Goal: Task Accomplishment & Management: Manage account settings

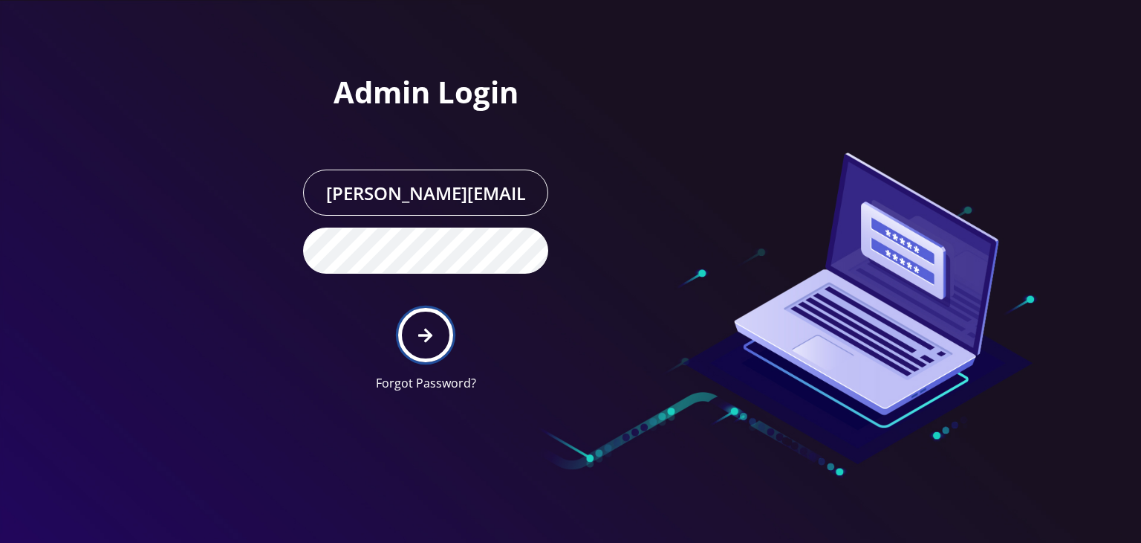
click at [415, 327] on button "submit" at bounding box center [425, 335] width 54 height 54
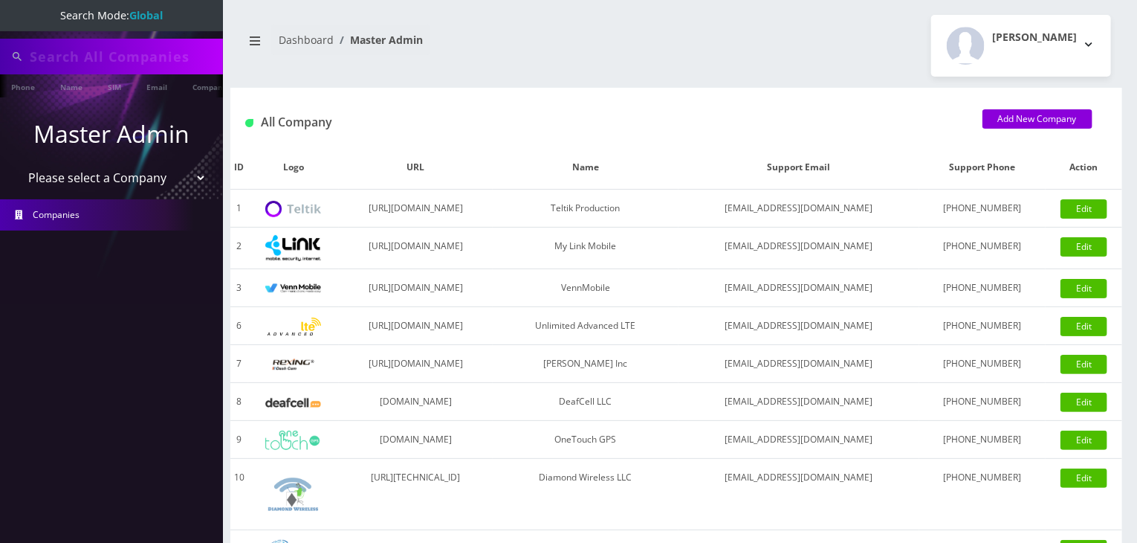
click at [132, 177] on select "Please select a Company Teltik Production My Link Mobile VennMobile Unlimited A…" at bounding box center [112, 177] width 190 height 28
select select "13"
click at [17, 165] on select "Please select a Company Teltik Production My Link Mobile VennMobile Unlimited A…" at bounding box center [112, 179] width 190 height 28
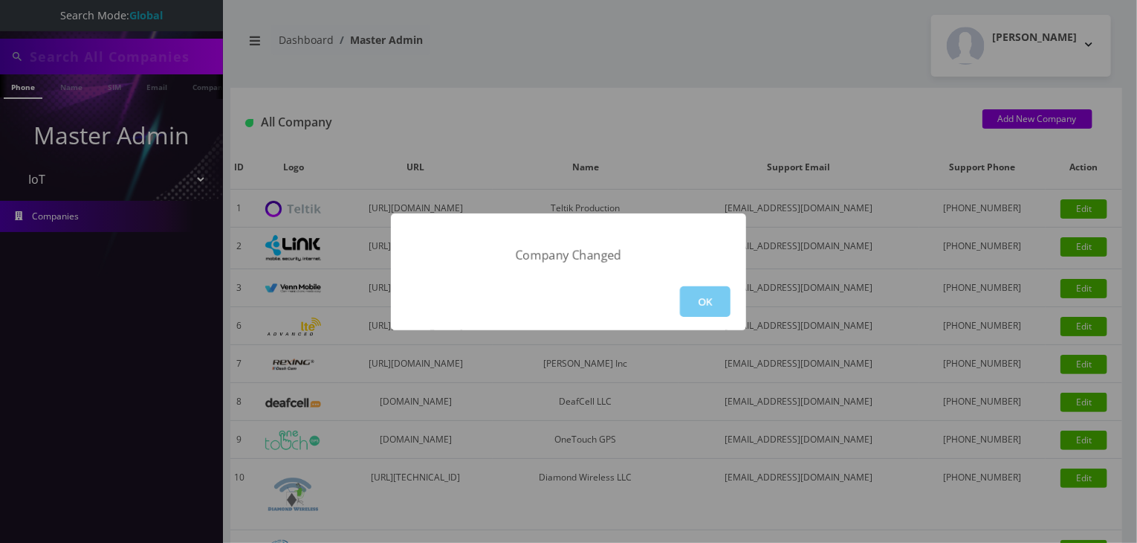
click at [716, 299] on button "OK" at bounding box center [705, 301] width 51 height 30
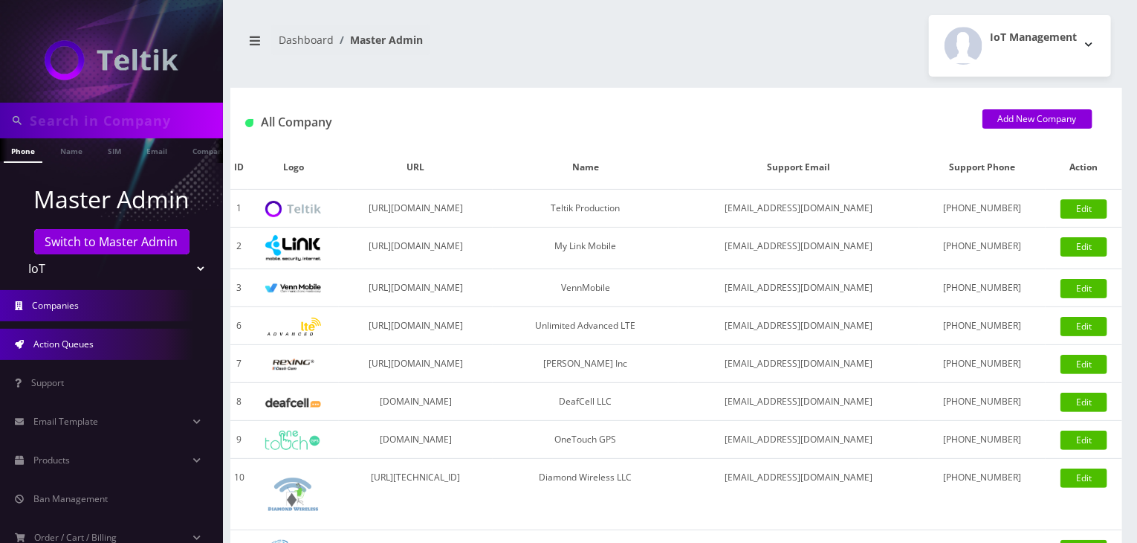
click at [82, 338] on span "Action Queues" at bounding box center [63, 343] width 60 height 13
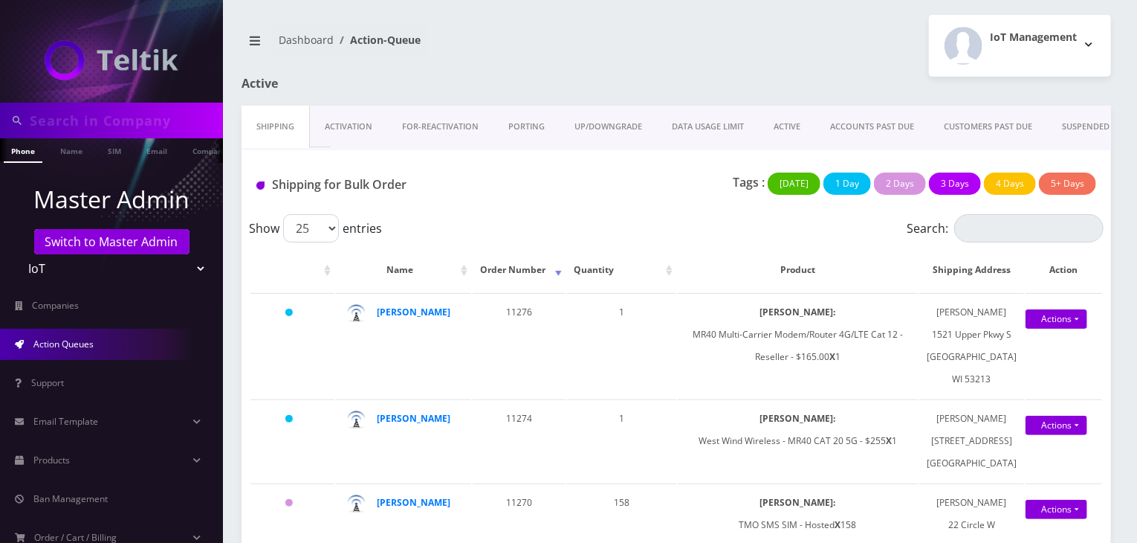
click at [102, 118] on input "text" at bounding box center [125, 120] width 190 height 28
click at [308, 158] on div "Shipping for Bulk Order Tags : Today 1 Day 2 Days 3 Days 4 Days 5+ Days" at bounding box center [677, 182] width 870 height 64
click at [134, 120] on input "text" at bounding box center [125, 120] width 190 height 28
type input "s"
type input "atrigos"
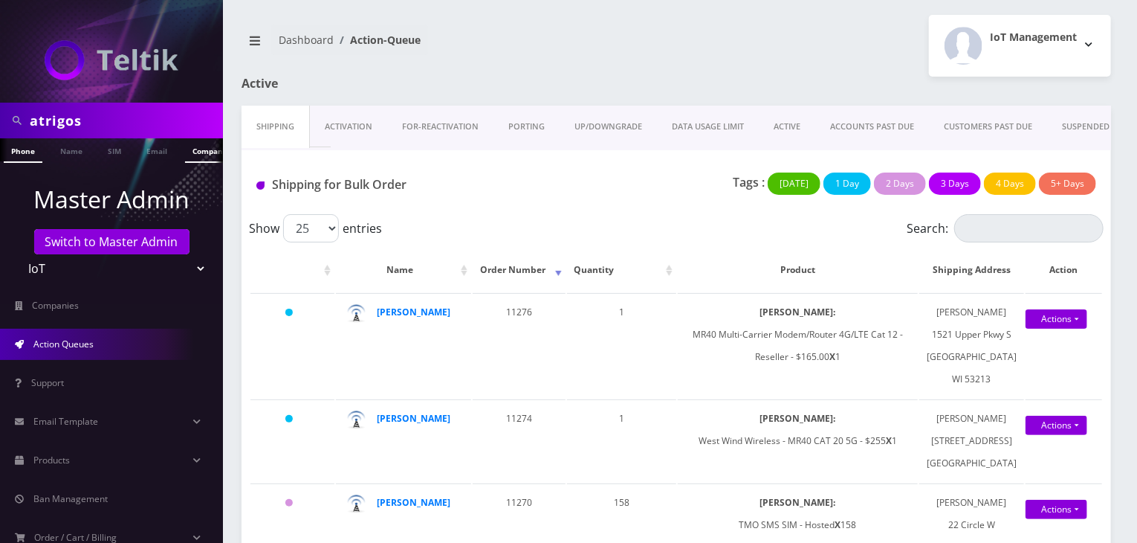
click at [201, 146] on link "Company" at bounding box center [210, 150] width 50 height 25
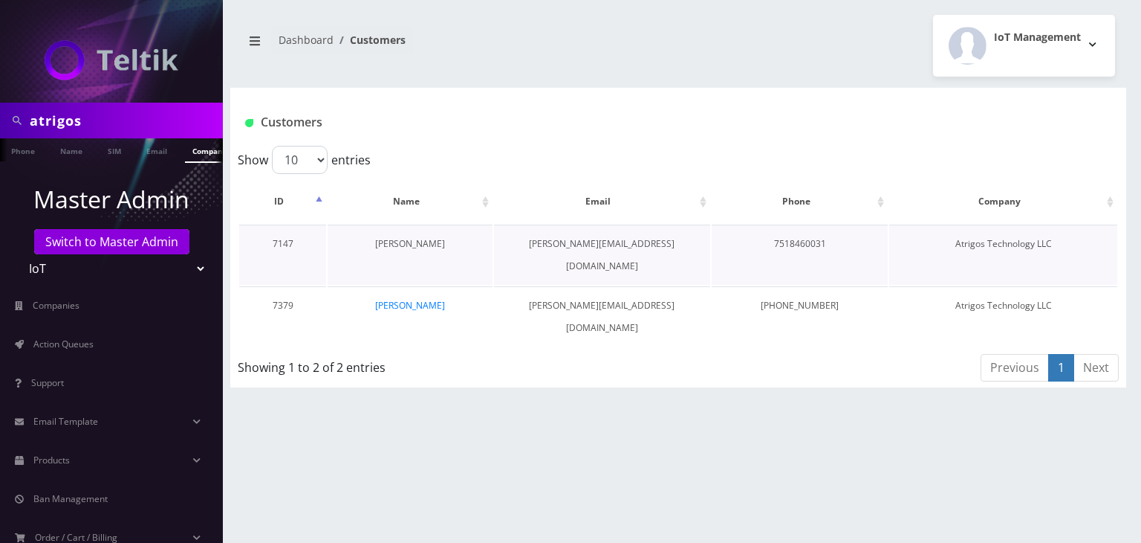
click at [428, 247] on link "[PERSON_NAME]" at bounding box center [410, 243] width 70 height 13
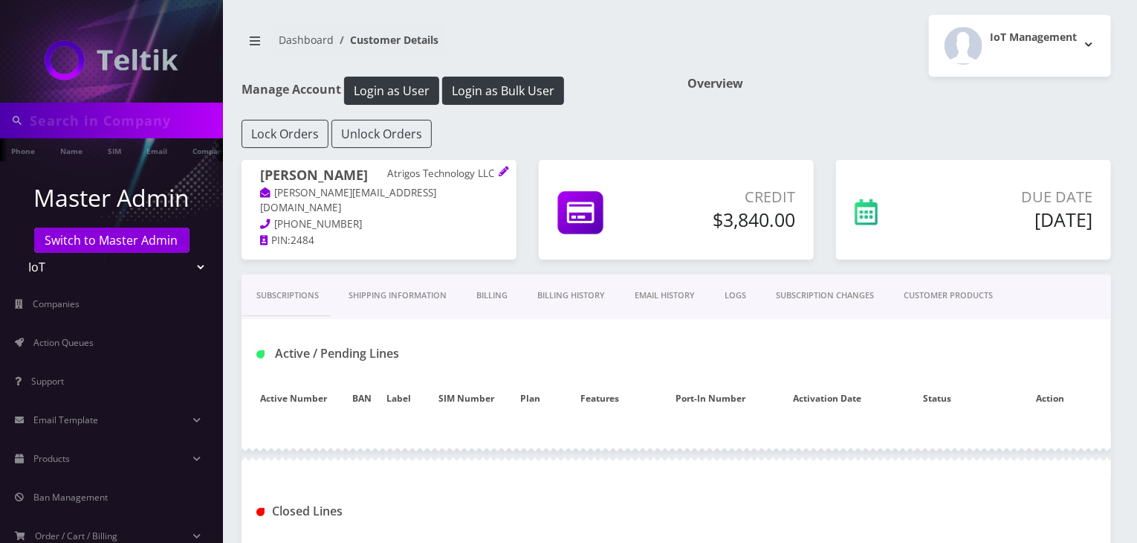
type input "atrigos"
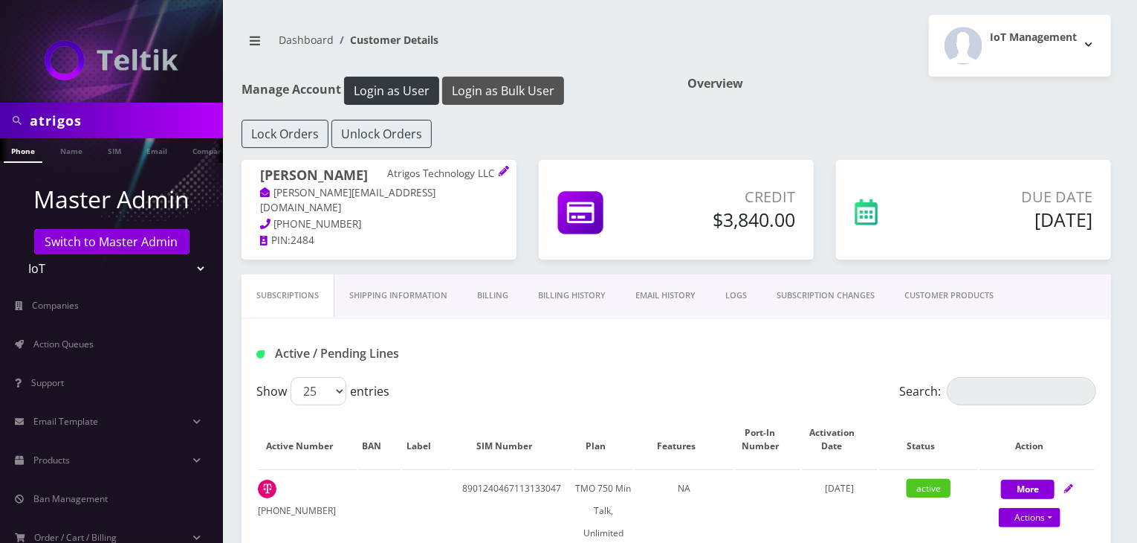
click at [519, 92] on button "Login as Bulk User" at bounding box center [503, 91] width 122 height 28
click at [954, 295] on link "CUSTOMER PRODUCTS" at bounding box center [949, 295] width 119 height 42
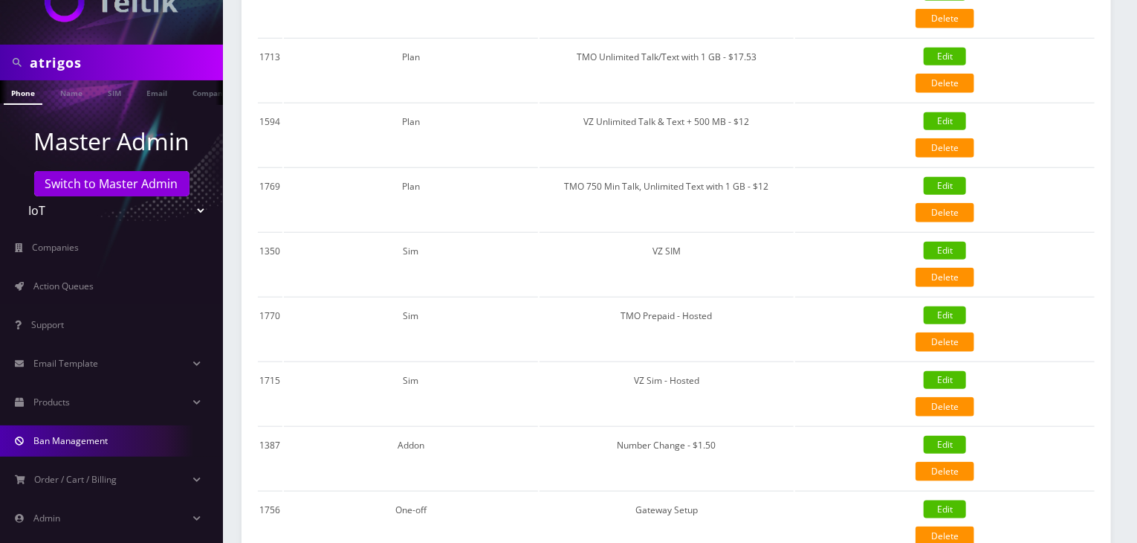
scroll to position [74, 0]
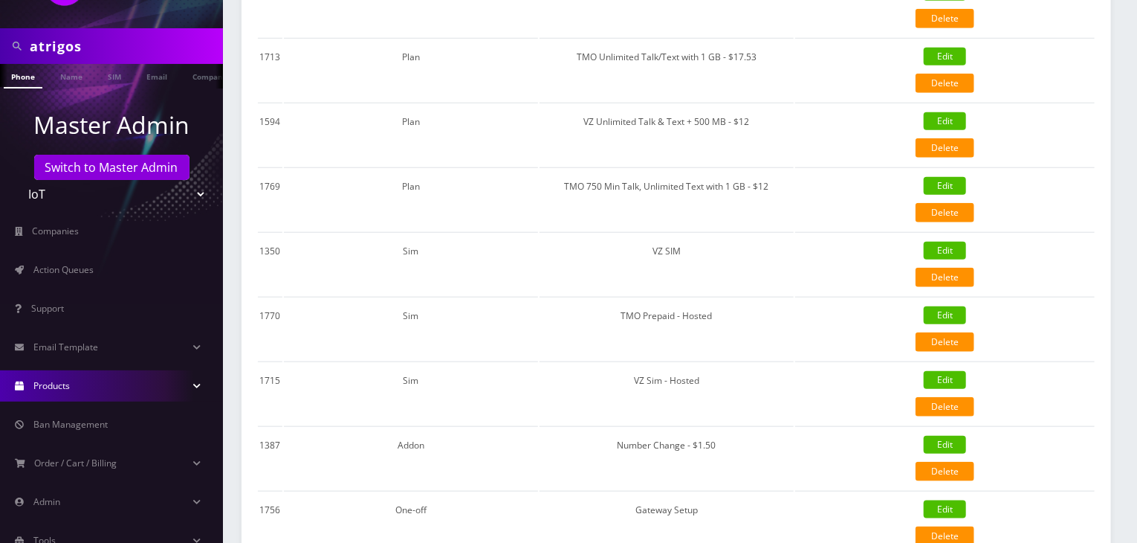
click at [124, 380] on link "Products" at bounding box center [111, 385] width 223 height 31
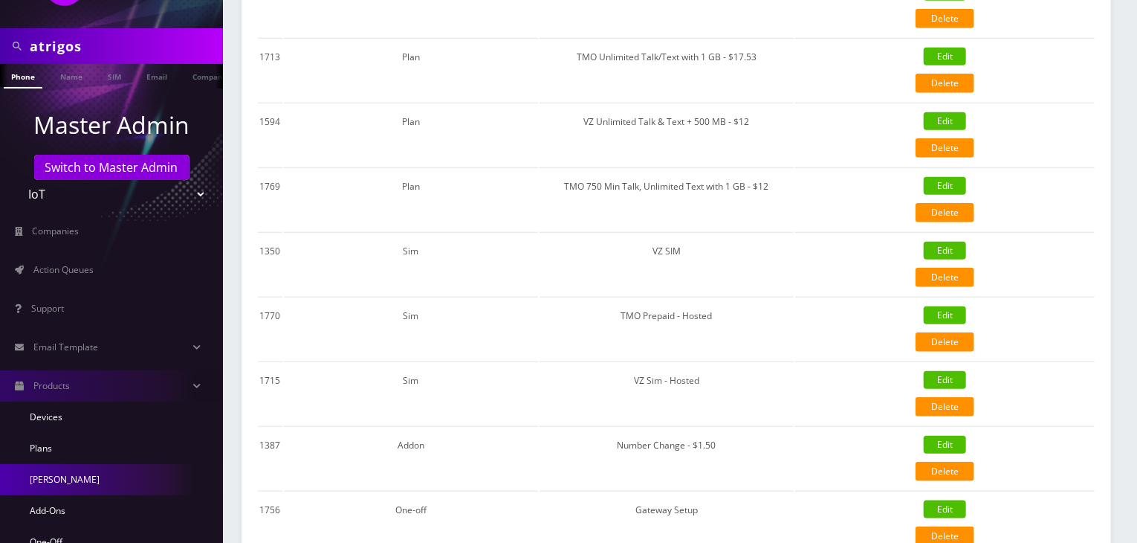
click at [99, 474] on link "[PERSON_NAME]" at bounding box center [111, 479] width 223 height 31
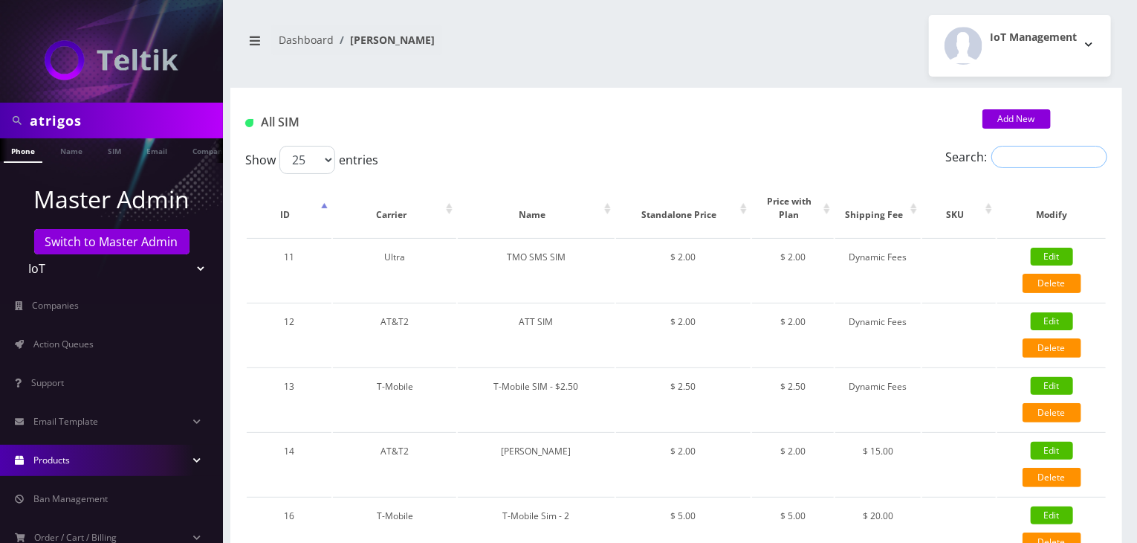
click at [1027, 161] on input "Search:" at bounding box center [1049, 157] width 116 height 22
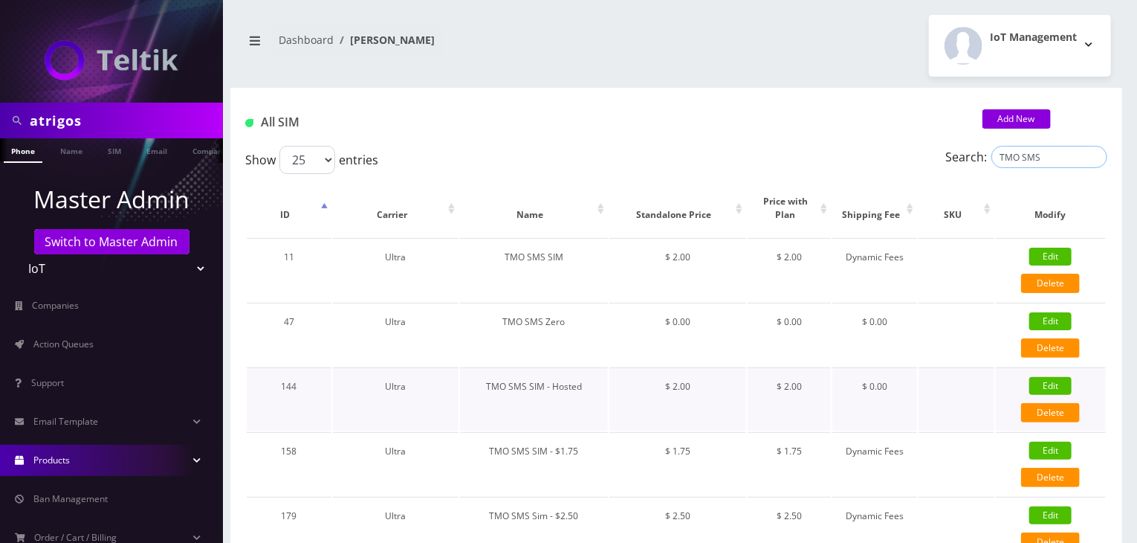
type input "TMO SMS"
drag, startPoint x: 485, startPoint y: 386, endPoint x: 588, endPoint y: 381, distance: 102.7
click at [588, 381] on td "TMO SMS SIM - Hosted" at bounding box center [534, 398] width 148 height 63
copy td "TMO SMS SIM - Hosted"
click at [77, 145] on link "Name" at bounding box center [71, 150] width 37 height 25
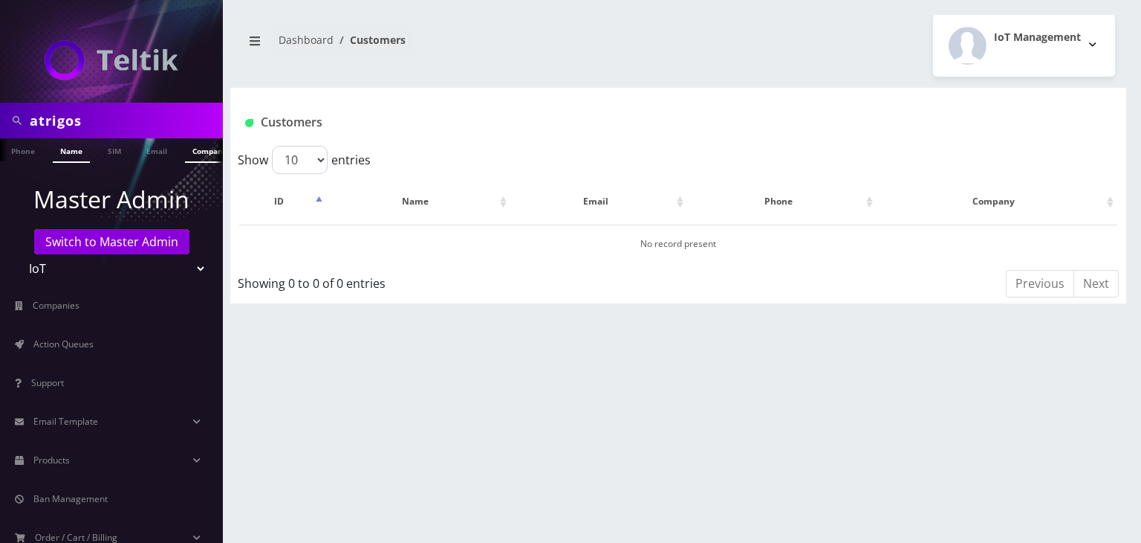
click at [196, 151] on link "Company" at bounding box center [210, 150] width 50 height 25
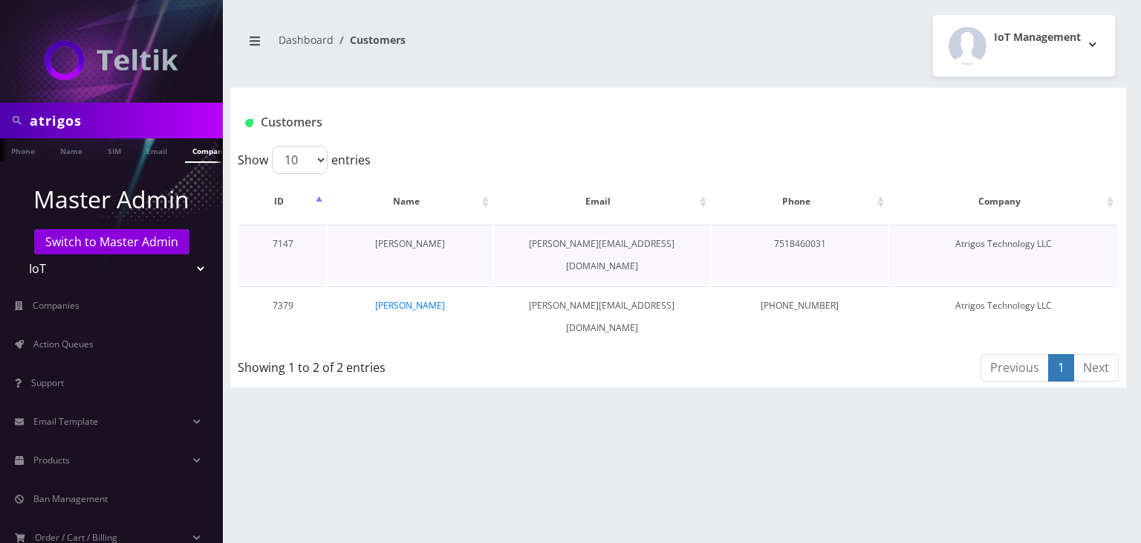
click at [410, 239] on link "[PERSON_NAME]" at bounding box center [410, 243] width 70 height 13
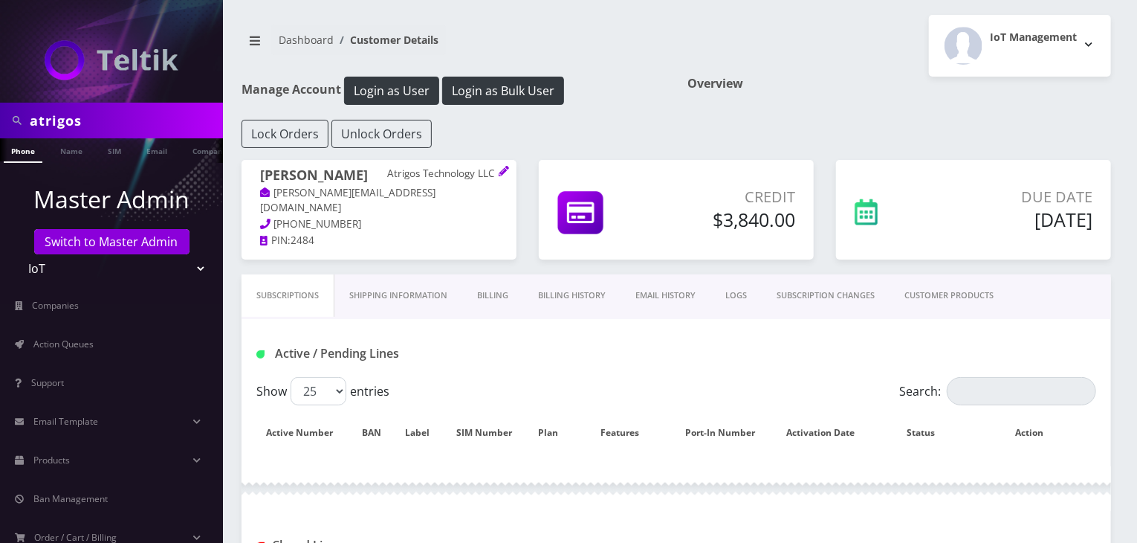
click at [953, 299] on link "CUSTOMER PRODUCTS" at bounding box center [949, 295] width 119 height 42
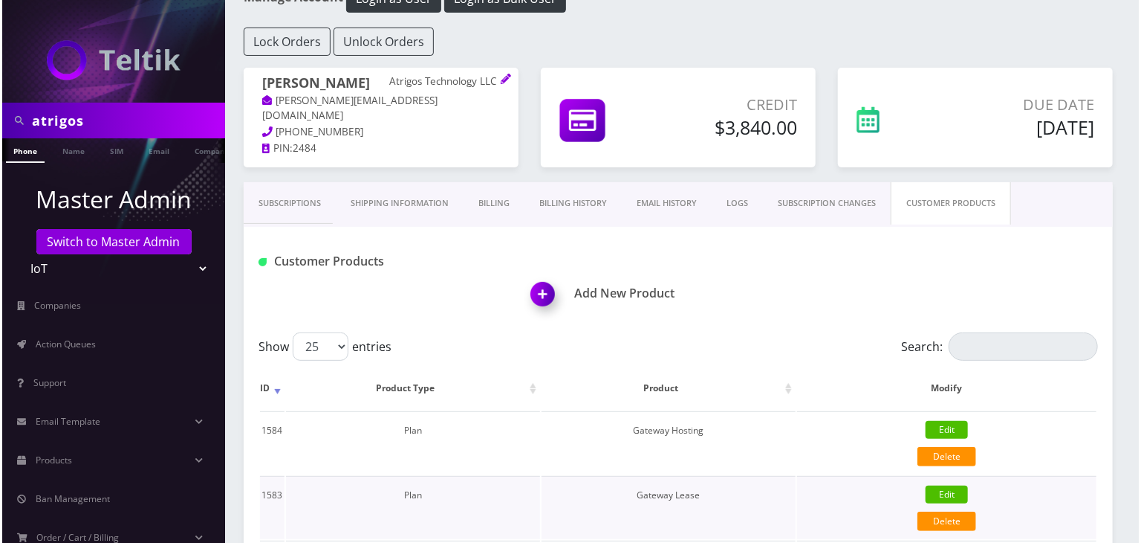
scroll to position [223, 0]
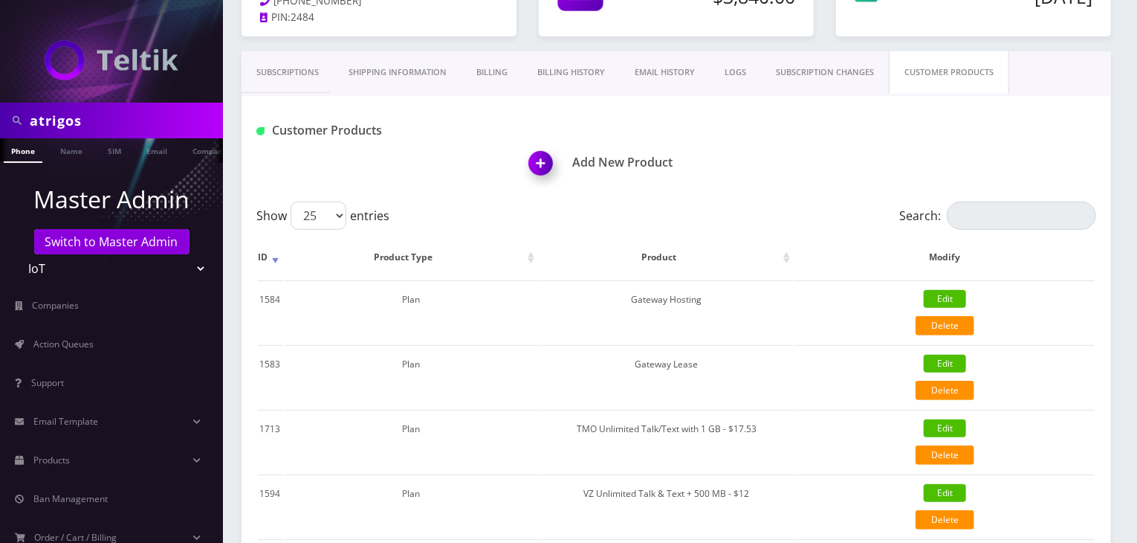
click at [542, 163] on img at bounding box center [544, 168] width 44 height 44
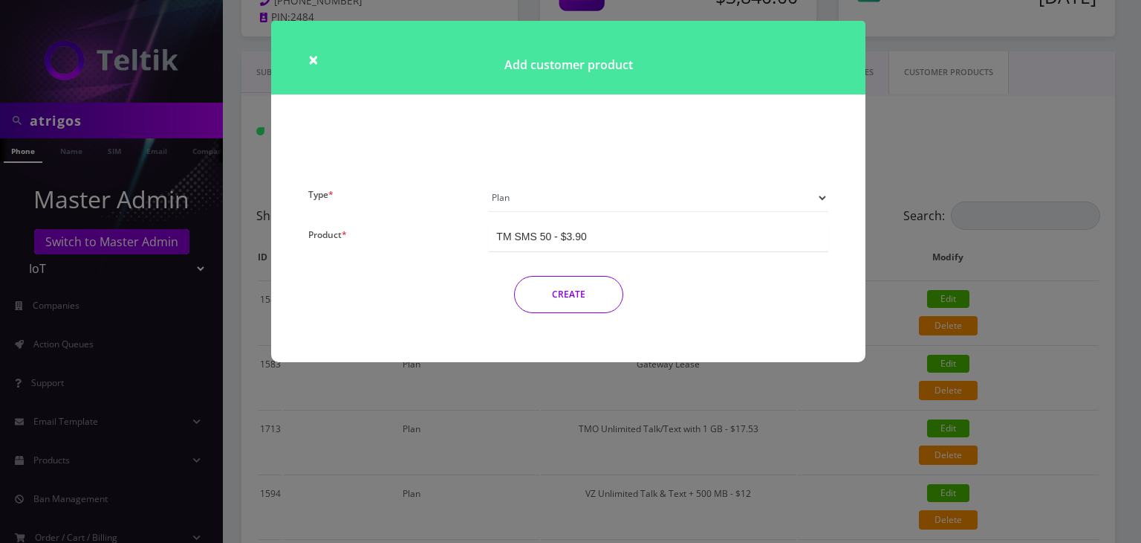
drag, startPoint x: 550, startPoint y: 201, endPoint x: 545, endPoint y: 211, distance: 11.0
click at [550, 201] on select "Plan Device Sim Addon One-off" at bounding box center [659, 198] width 340 height 28
select select "3"
click at [489, 184] on select "Plan Device Sim Addon One-off" at bounding box center [659, 198] width 340 height 28
click at [598, 229] on div "TMO SMS SIM" at bounding box center [659, 237] width 340 height 27
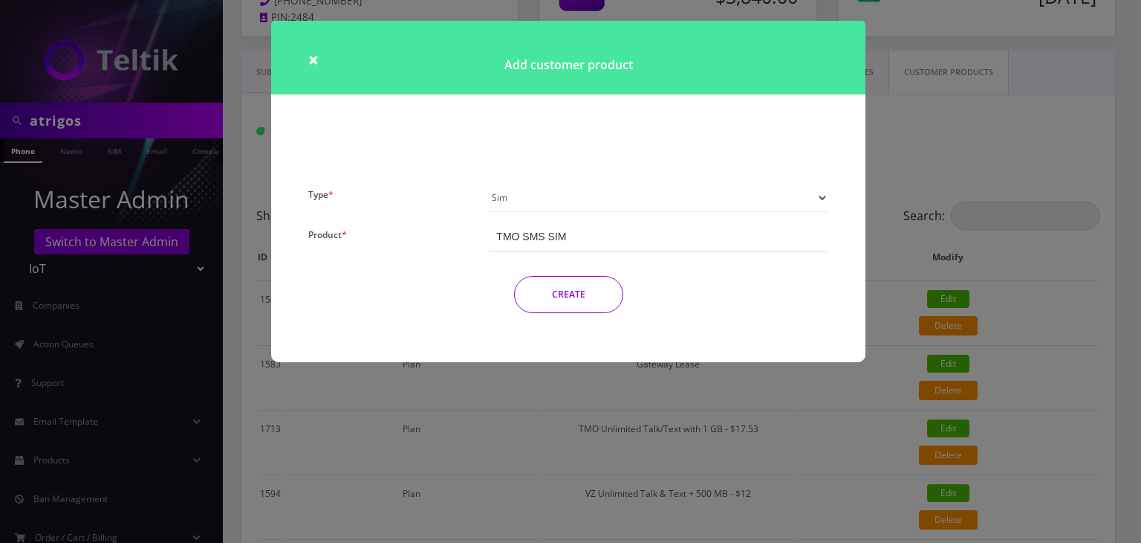
scroll to position [2169, 0]
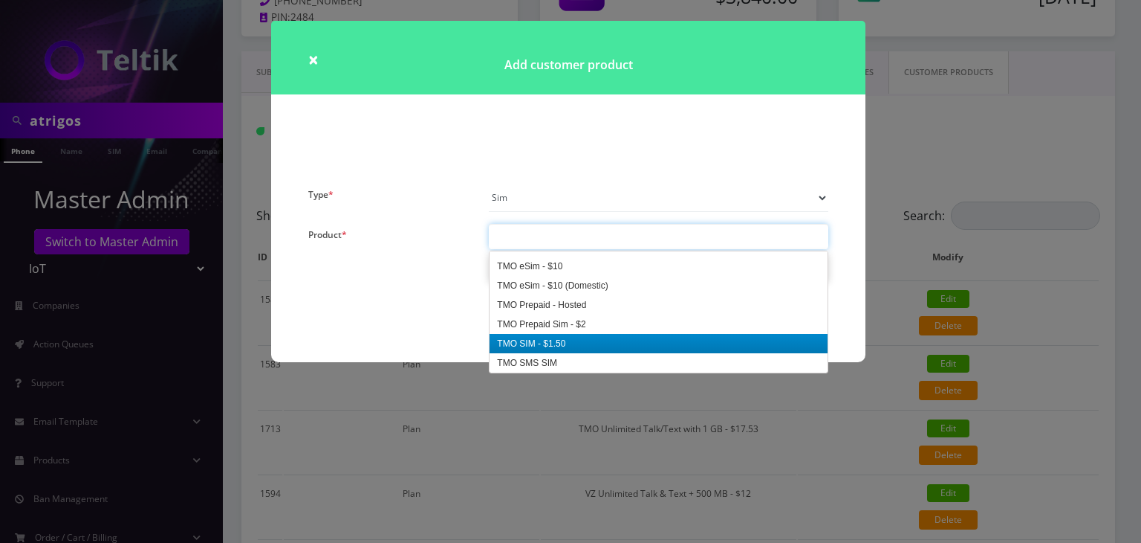
paste input "TMO SMS SIM - Hosted"
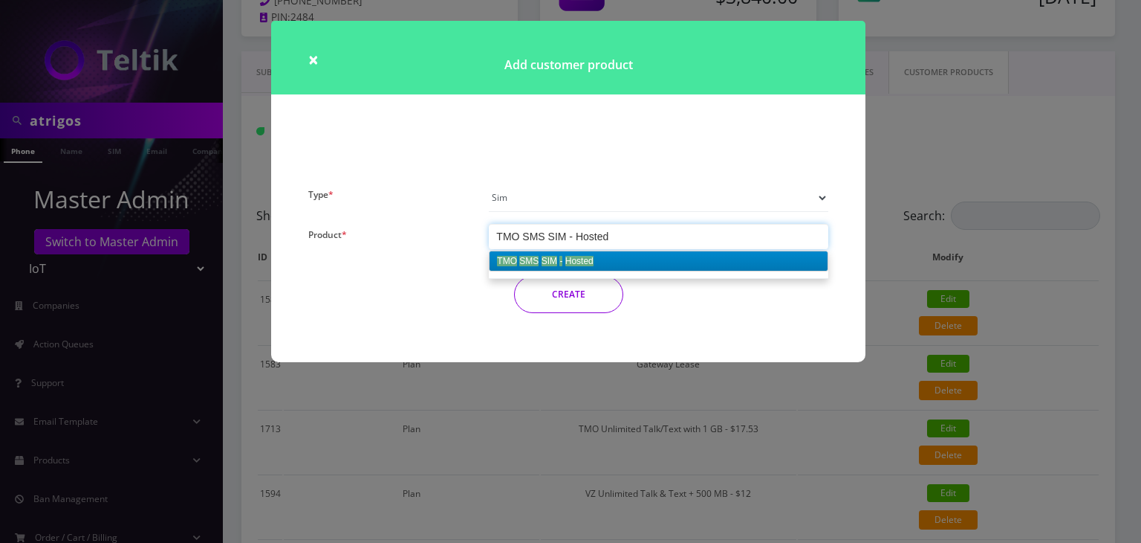
scroll to position [0, 0]
type input "TMO SMS SIM - Hosted"
click at [580, 297] on button "CREATE" at bounding box center [568, 294] width 109 height 37
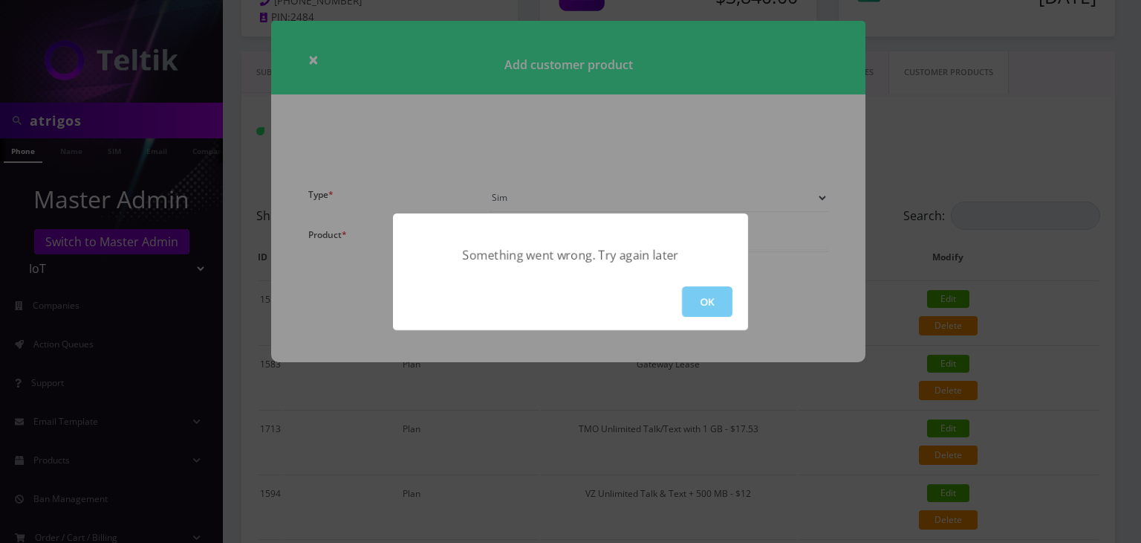
click at [711, 292] on button "OK" at bounding box center [707, 301] width 51 height 30
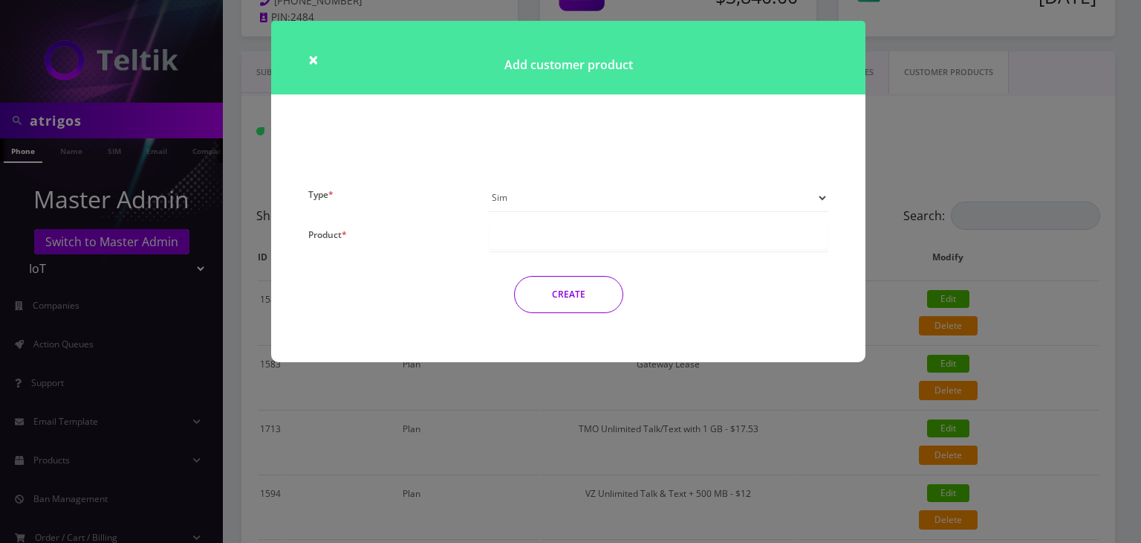
click at [586, 253] on div "Type * Plan Device Sim Addon One-off Product * TM SMS 50 - $3.90 TM SMS 50 - $3…" at bounding box center [568, 254] width 543 height 141
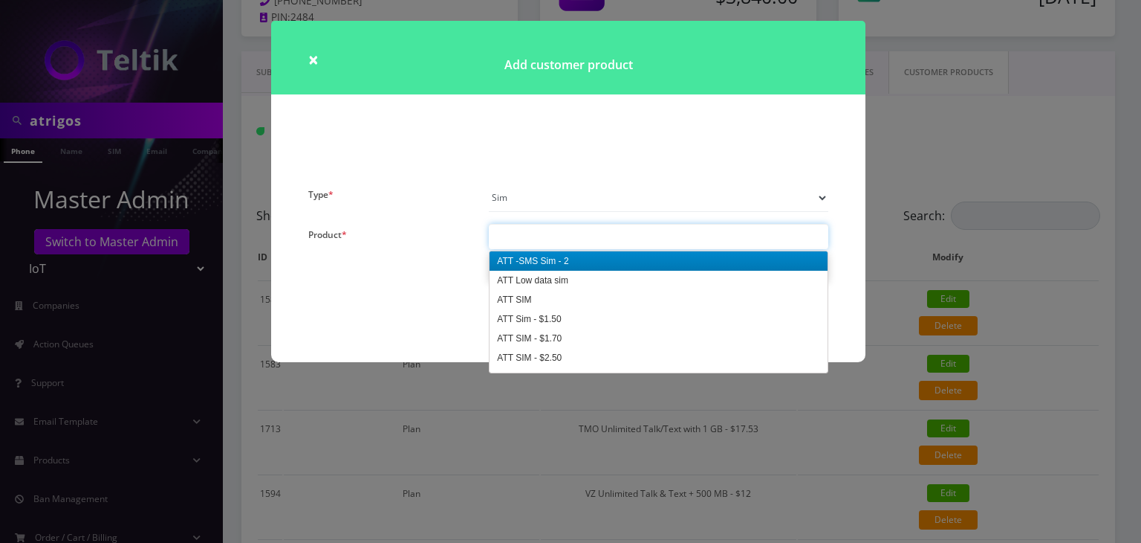
click at [592, 239] on div at bounding box center [659, 236] width 340 height 25
paste input "TMO SMS SIM - Hosted"
type input "TMO SMS SIM - Hosted"
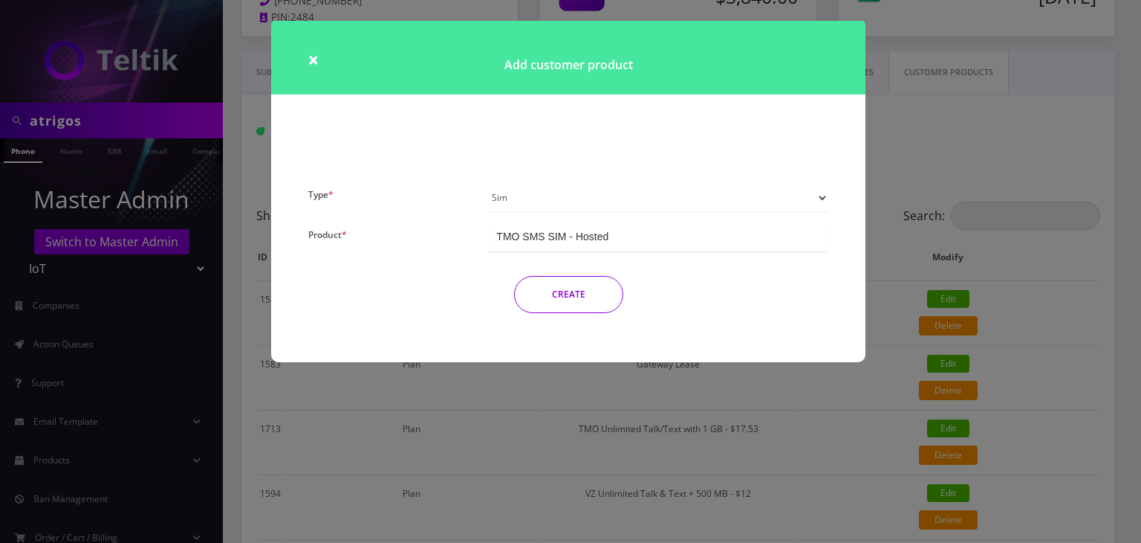
click at [572, 299] on button "CREATE" at bounding box center [568, 294] width 109 height 37
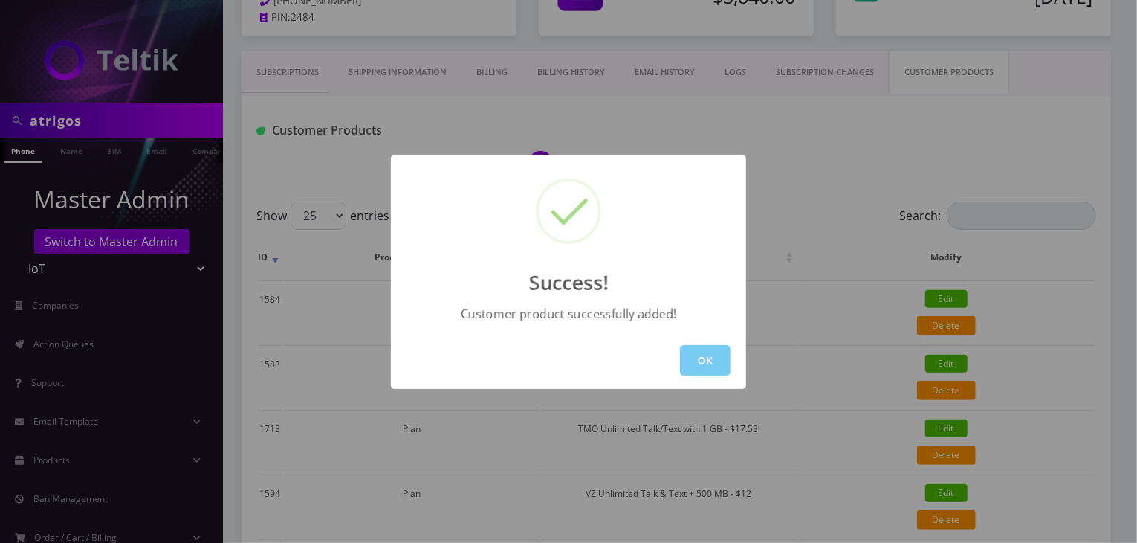
click at [708, 361] on button "OK" at bounding box center [705, 360] width 51 height 30
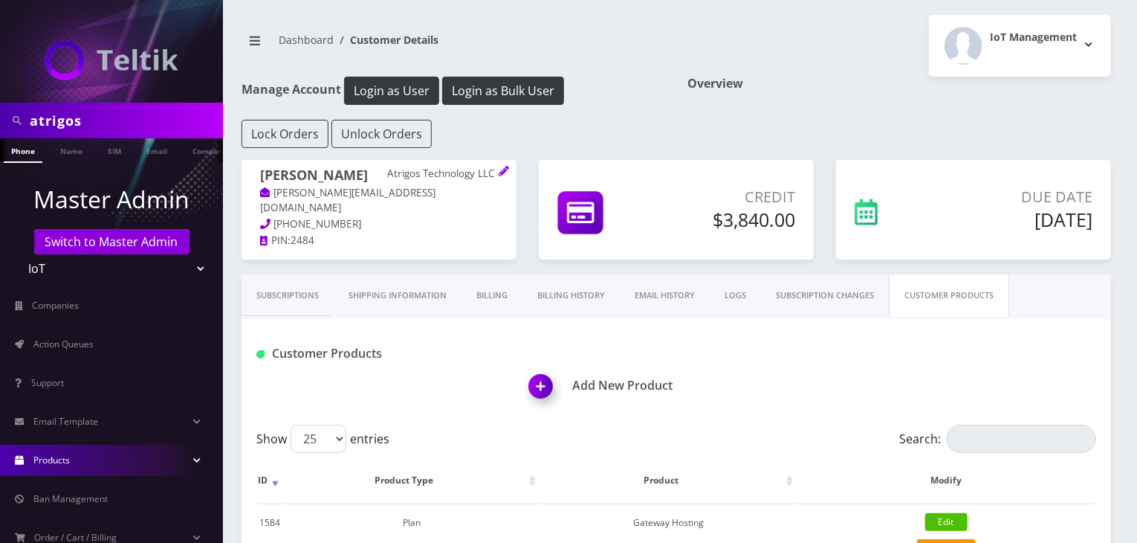
click at [109, 452] on link "Products" at bounding box center [111, 459] width 223 height 31
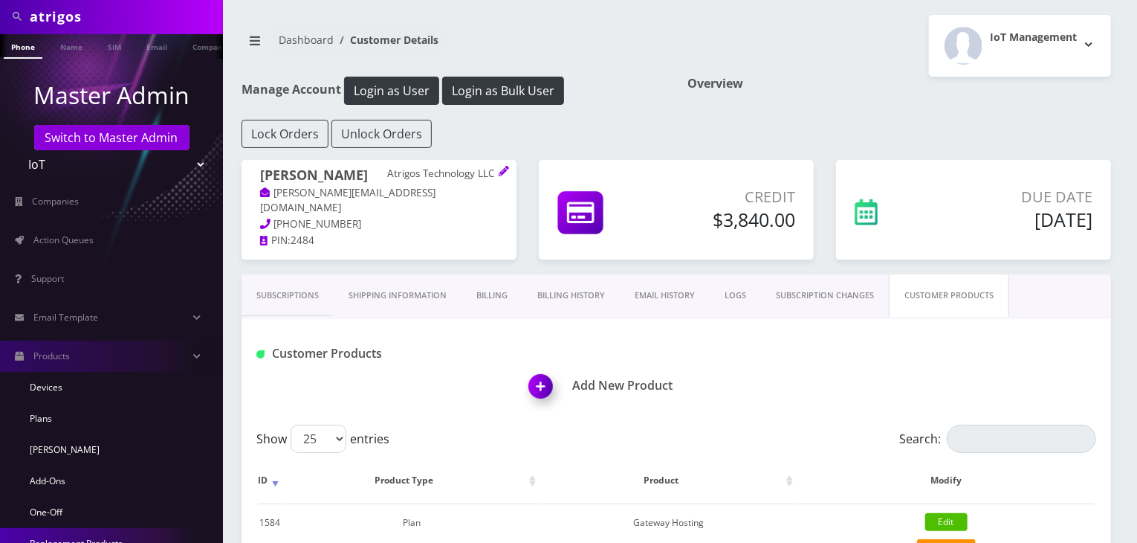
scroll to position [223, 0]
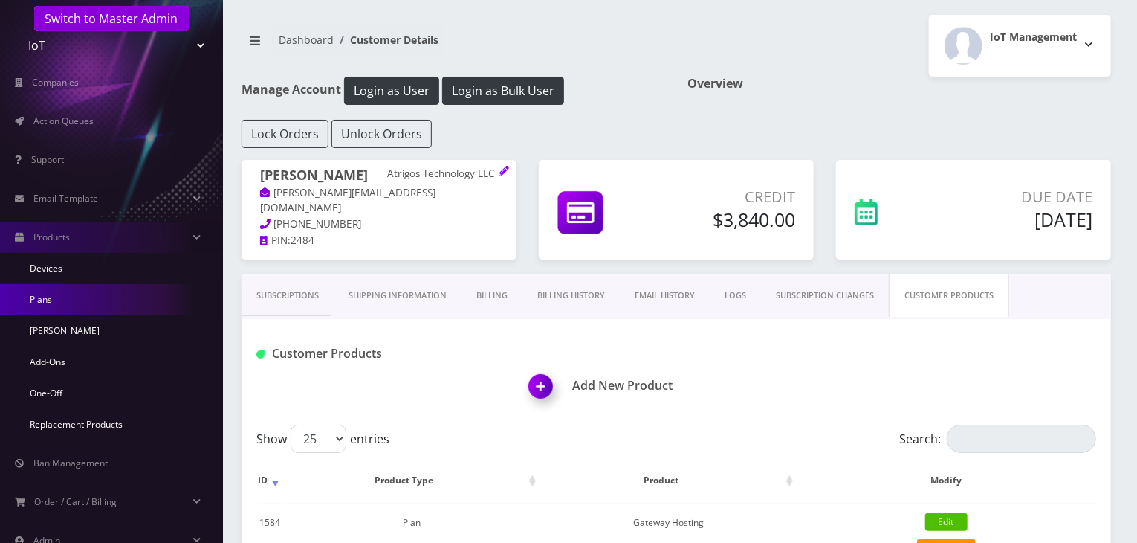
click at [115, 290] on link "Plans" at bounding box center [111, 299] width 223 height 31
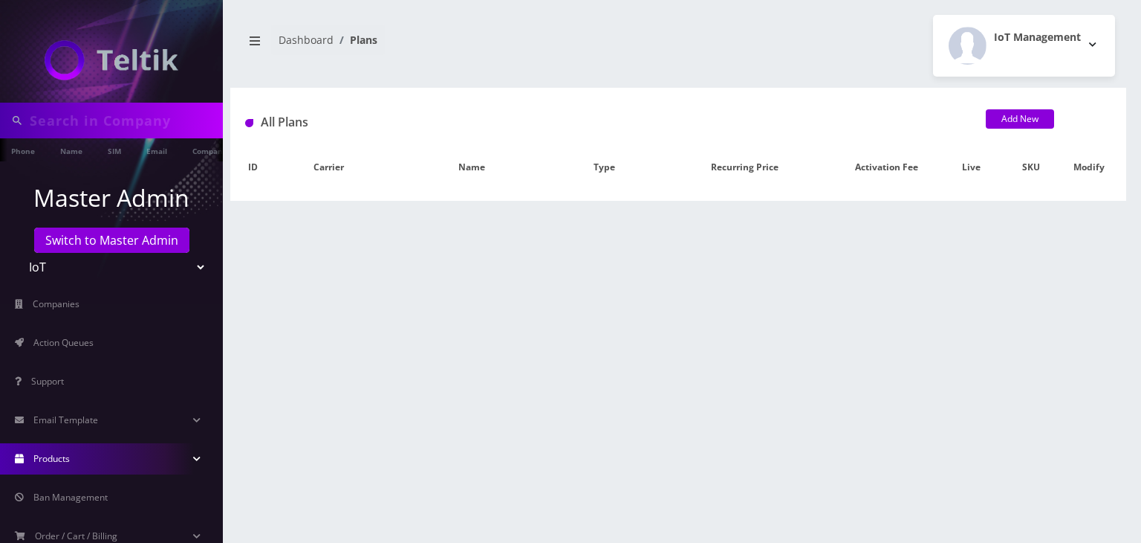
type input "atrigos"
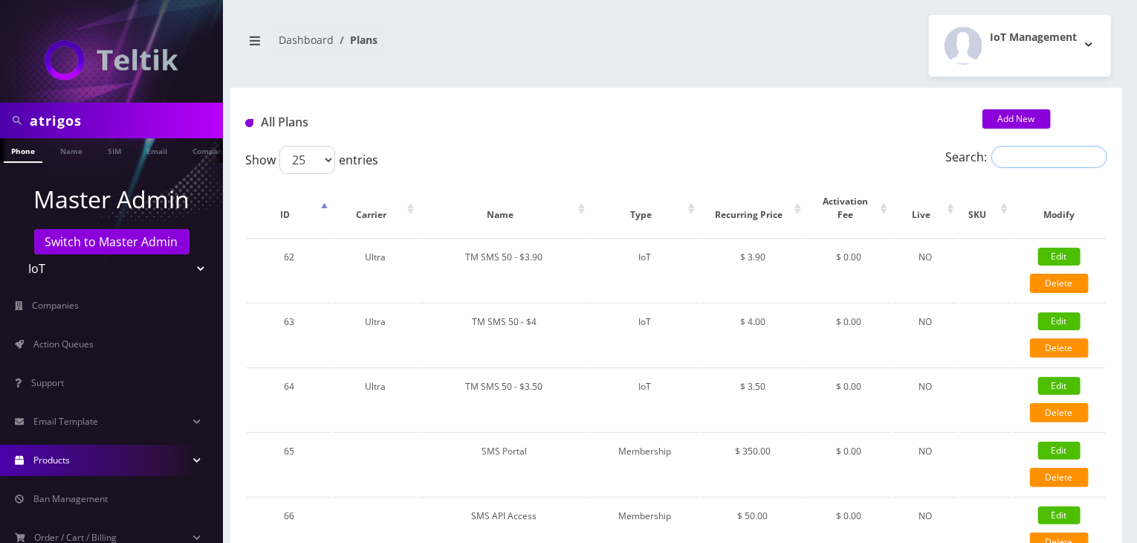
click at [1044, 161] on input "Search:" at bounding box center [1049, 157] width 116 height 22
type input "tmo unlimited"
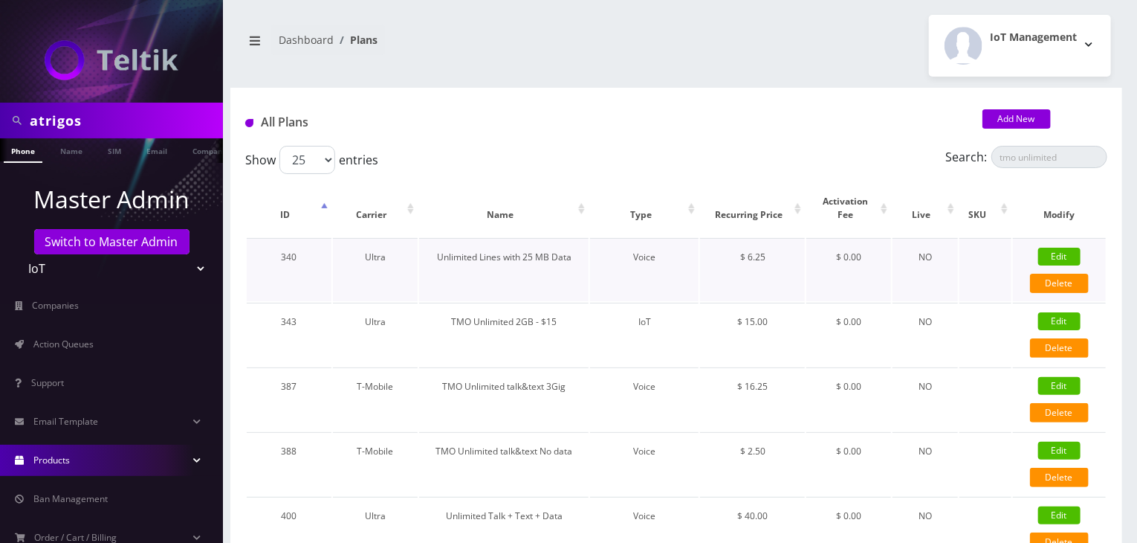
click at [1067, 256] on link "Edit" at bounding box center [1059, 256] width 42 height 18
type input "Unlimited Lines with 25 MB Data"
select select "1"
select select "5"
select select "0"
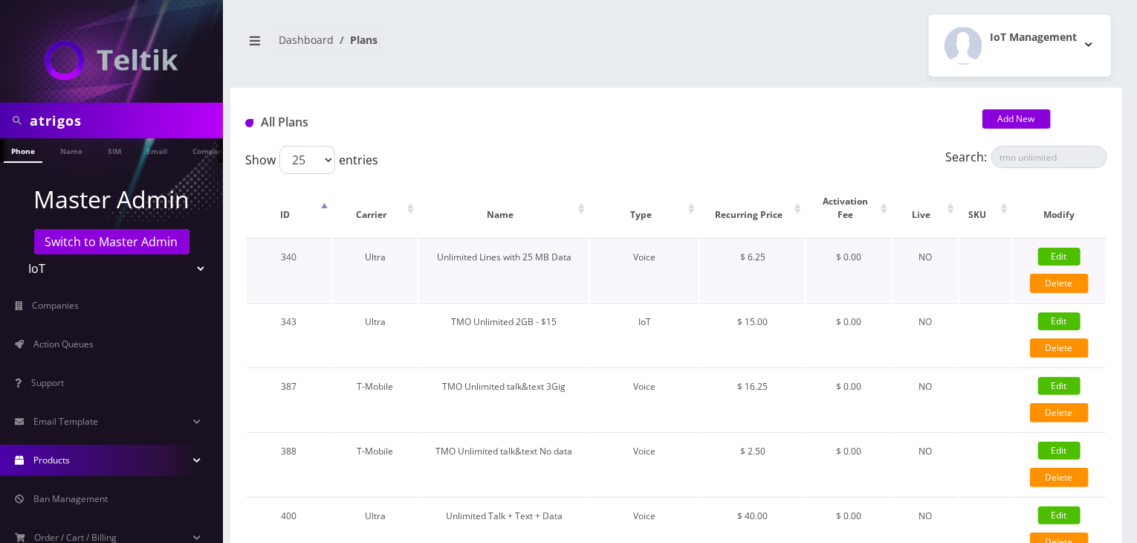
checkbox input "false"
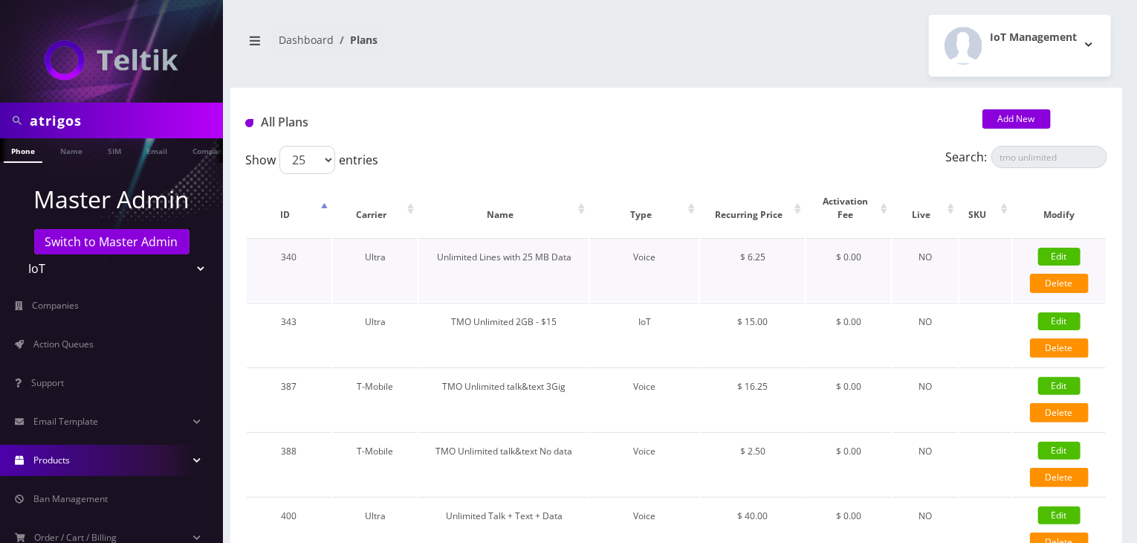
checkbox input "false"
type input "1384"
type input "3.5"
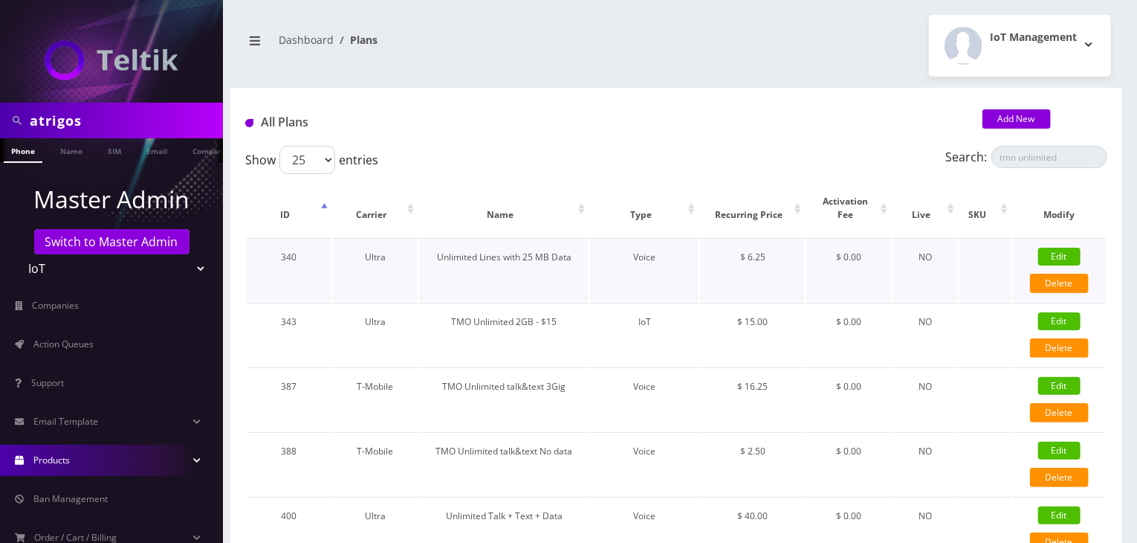
select select "0"
checkbox input "true"
checkbox input "false"
type input "6.25"
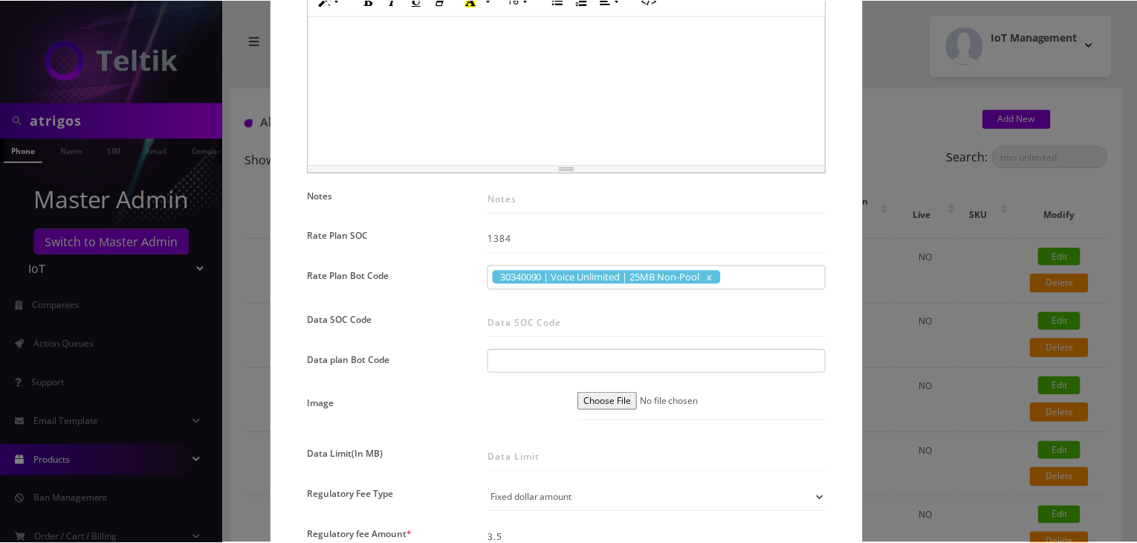
scroll to position [817, 0]
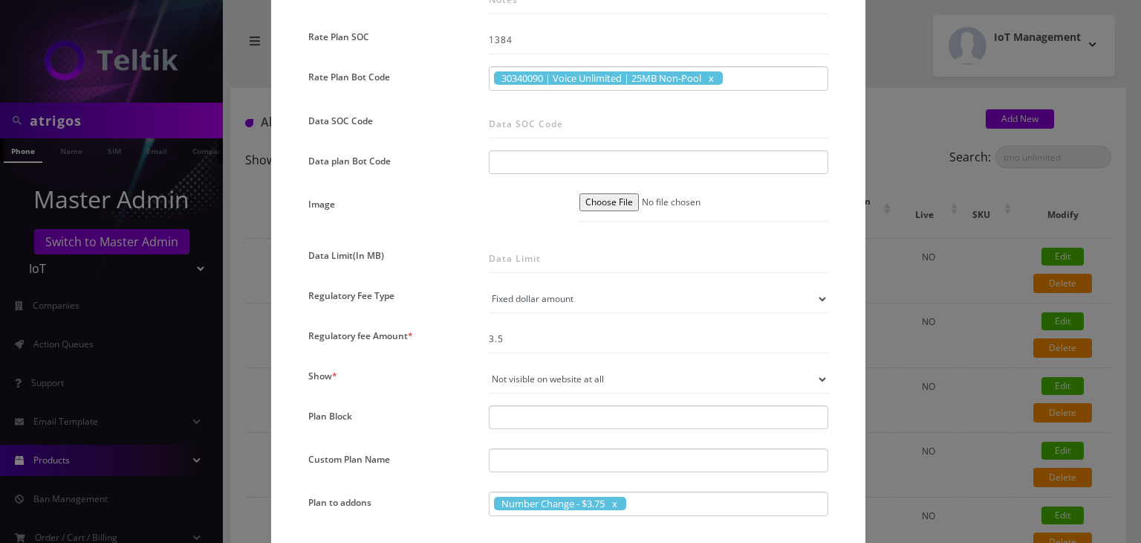
click at [916, 275] on div "× Edit Plan Name * Unlimited Lines with 25 MB Data SKU Tag Type * Voice Data We…" at bounding box center [570, 271] width 1141 height 543
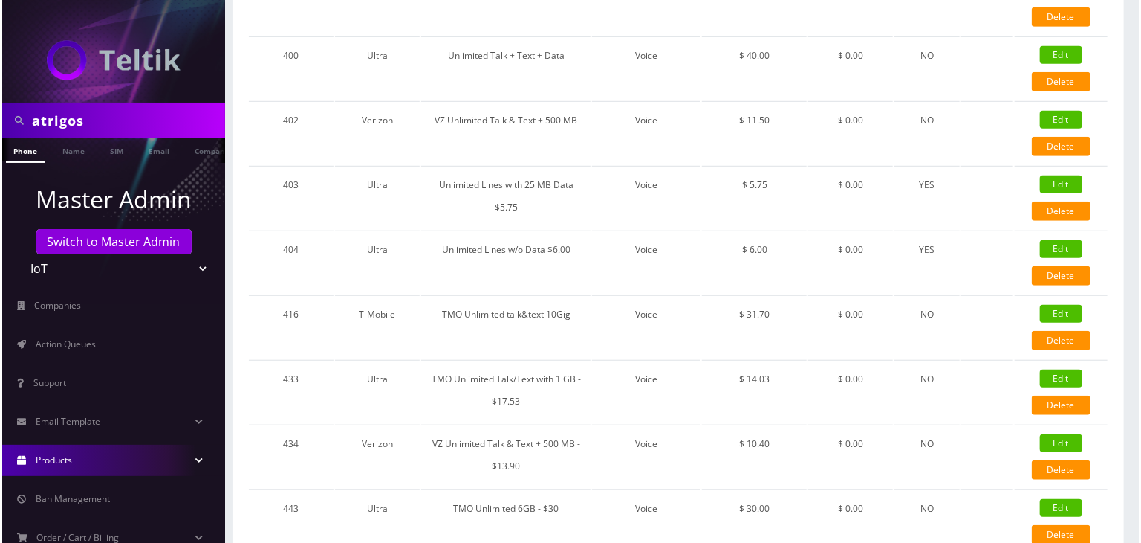
scroll to position [380, 0]
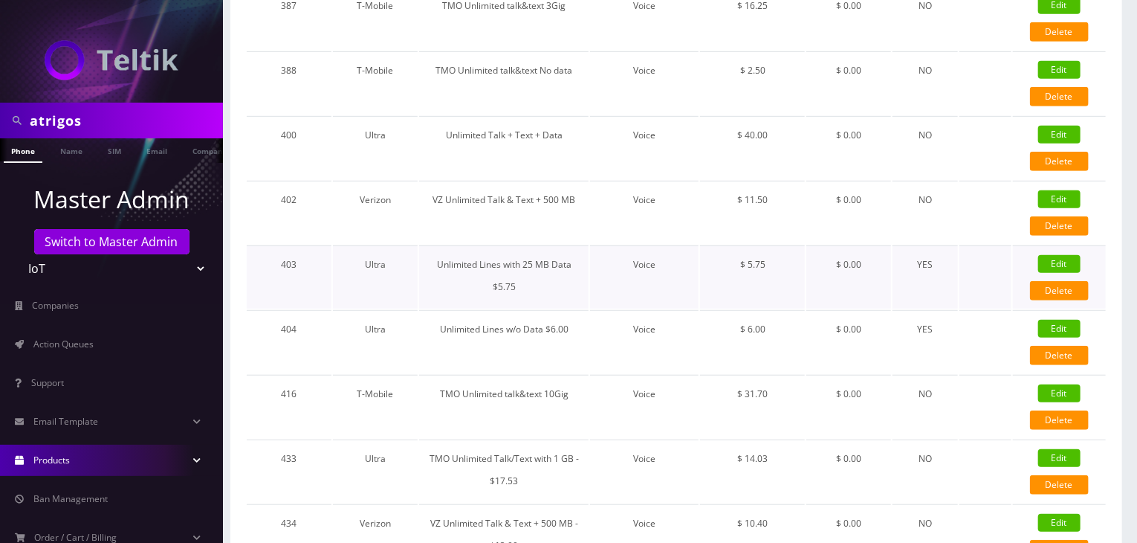
click at [1046, 256] on link "Edit" at bounding box center [1059, 264] width 42 height 18
type input "Unlimited Lines with 25 MB Data $5.75"
checkbox input "false"
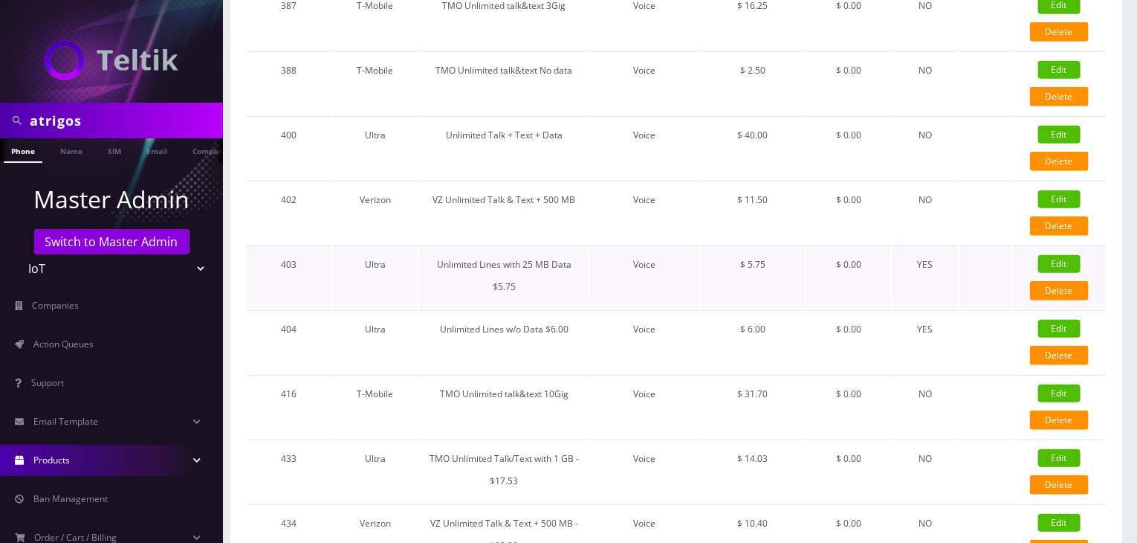
checkbox input "false"
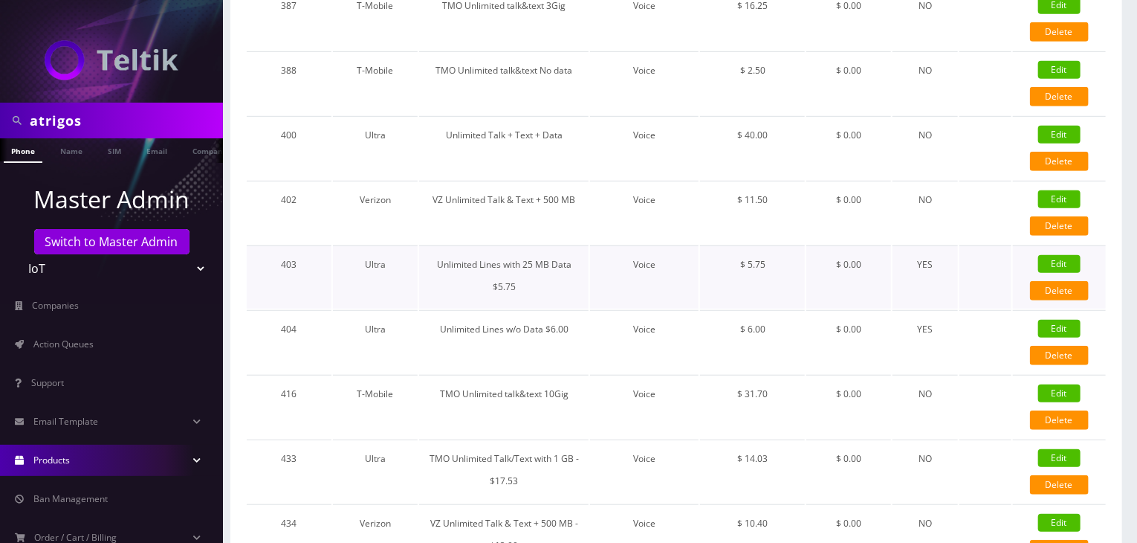
select select "1"
checkbox input "true"
checkbox input "false"
type input "5.75"
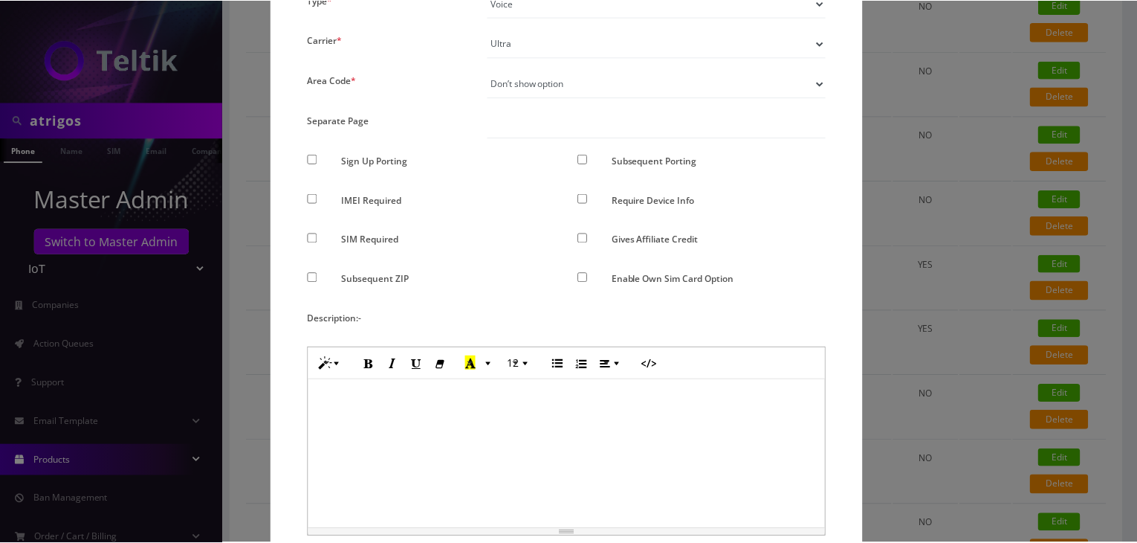
scroll to position [32, 0]
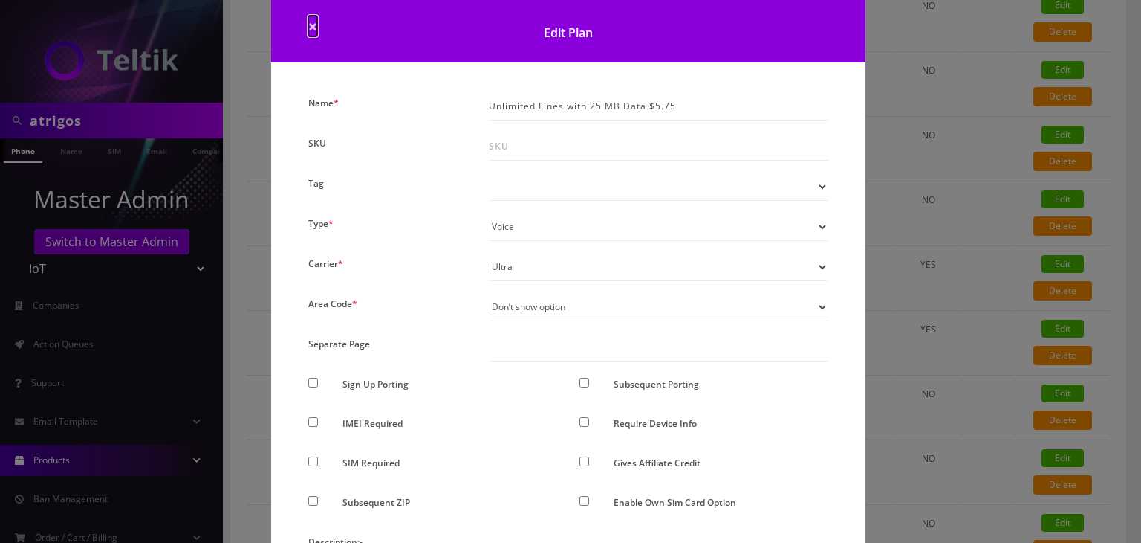
click at [314, 23] on span "×" at bounding box center [312, 26] width 9 height 21
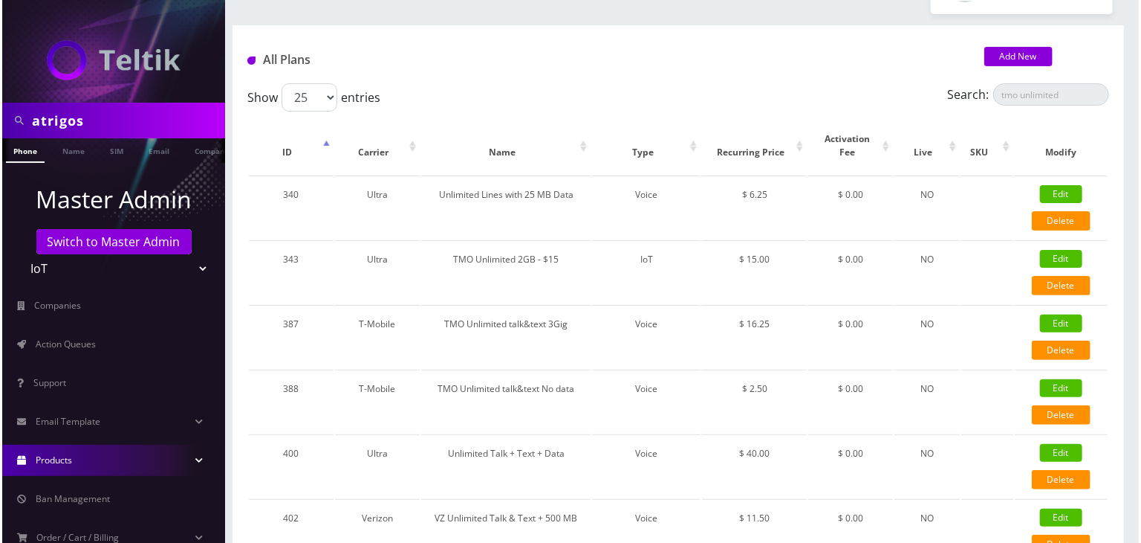
scroll to position [9, 0]
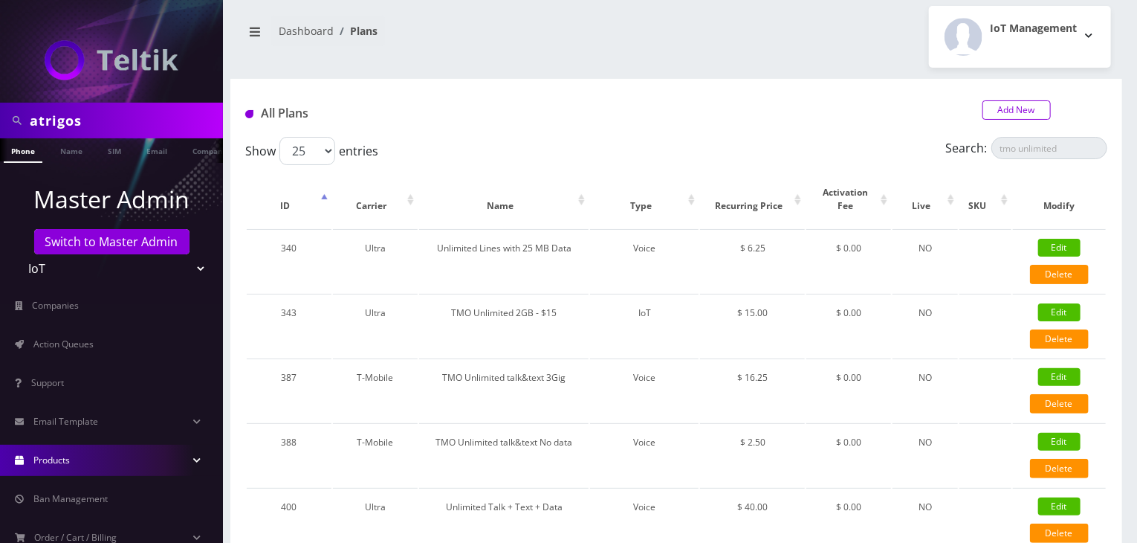
click at [1017, 106] on link "Add New" at bounding box center [1016, 109] width 68 height 19
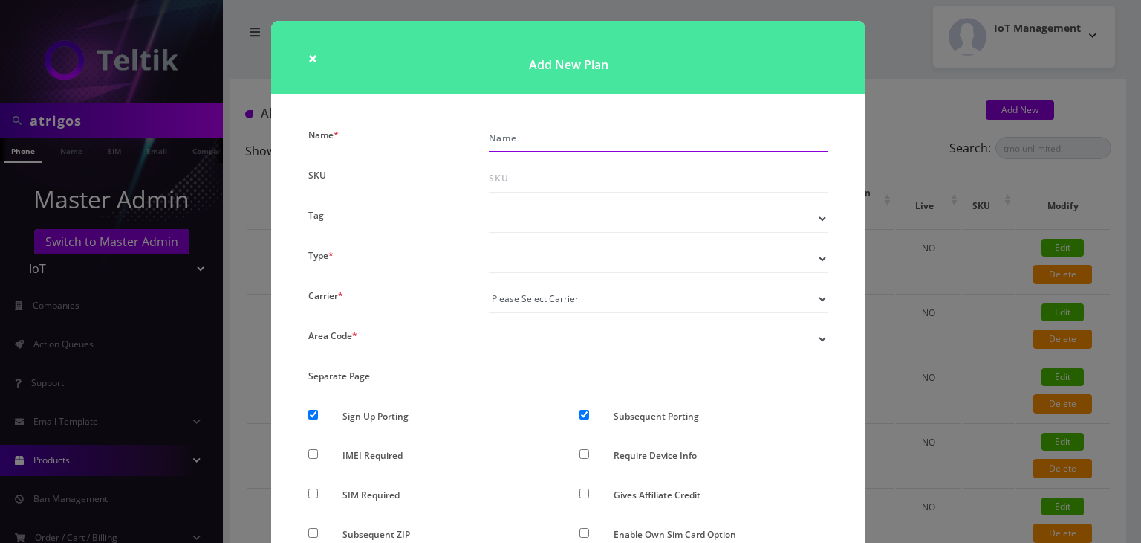
click at [532, 132] on input "Name *" at bounding box center [659, 138] width 340 height 28
type input "Unlimited Text with 25 MB Data - $11"
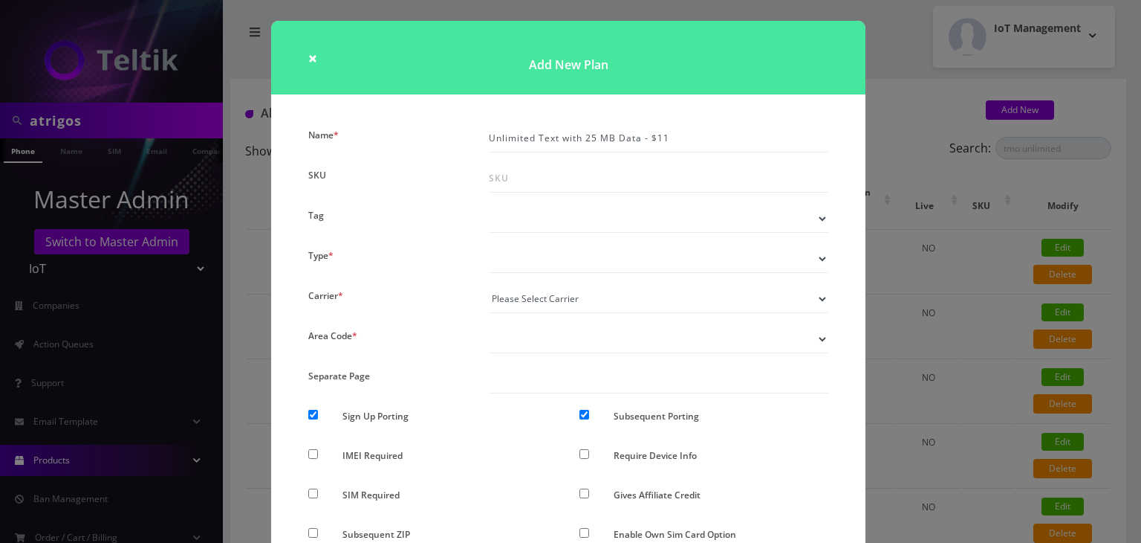
click at [530, 262] on select "Voice Data Wearable Membership Digits Cloud IoT" at bounding box center [659, 259] width 340 height 28
select select "1"
click at [489, 245] on select "Voice Data Wearable Membership Digits Cloud IoT" at bounding box center [659, 259] width 340 height 28
click at [519, 304] on select "Please Select Carrier No carrier / unlocked T-Mobile AT&T Subscription Ultra Ve…" at bounding box center [659, 299] width 340 height 28
select select "5"
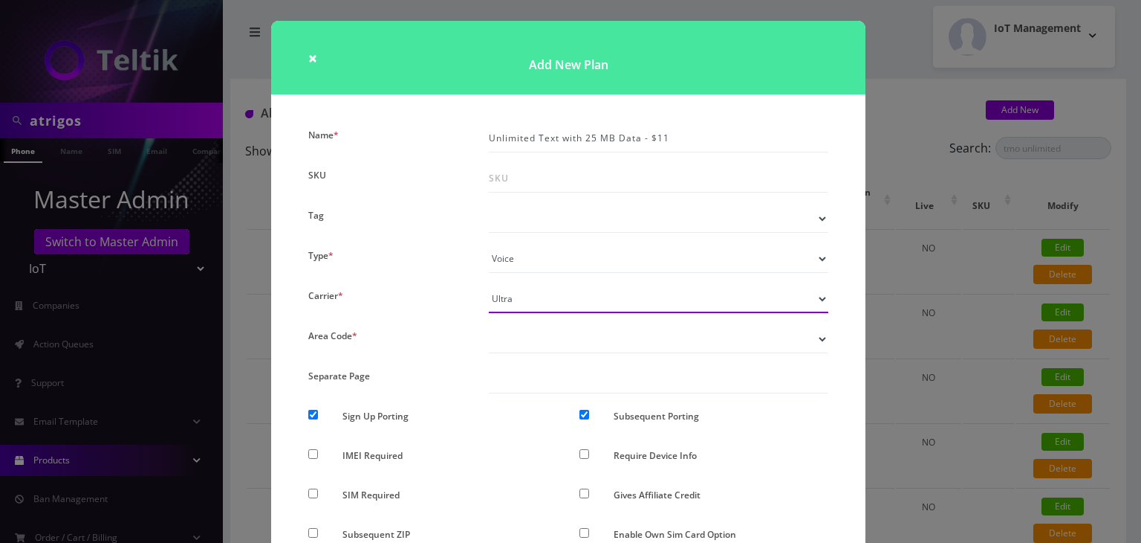
click at [489, 285] on select "Please Select Carrier No carrier / unlocked T-Mobile AT&T Subscription Ultra Ve…" at bounding box center [659, 299] width 340 height 28
click at [915, 322] on div "× Add New Plan Name * Unlimited Text with 25 MB Data - $11 SKU Tag Type * Voice…" at bounding box center [570, 271] width 1141 height 543
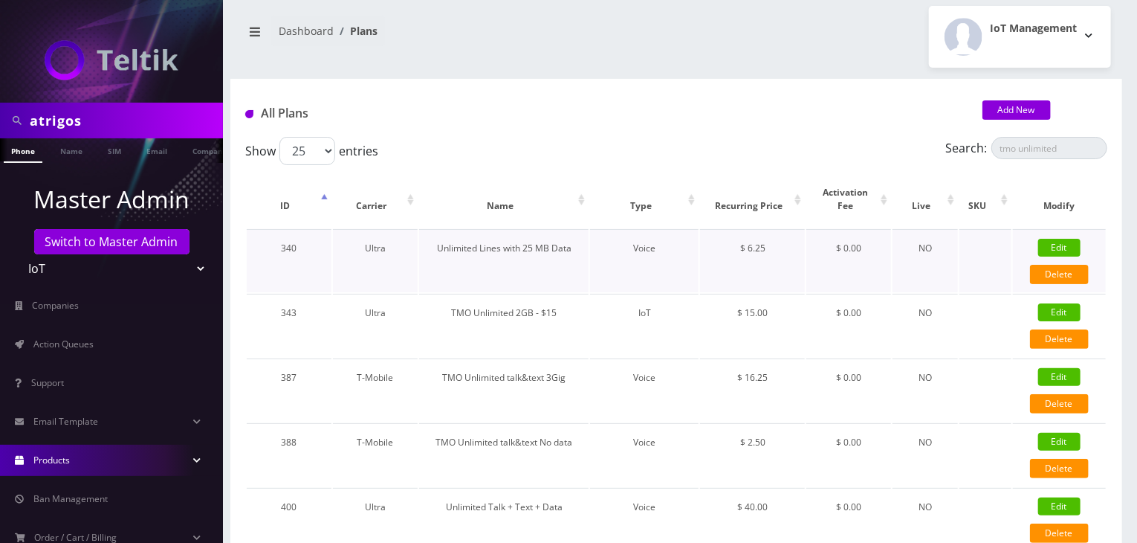
click at [1055, 243] on link "Edit" at bounding box center [1059, 248] width 42 height 18
type input "Unlimited Lines with 25 MB Data"
checkbox input "false"
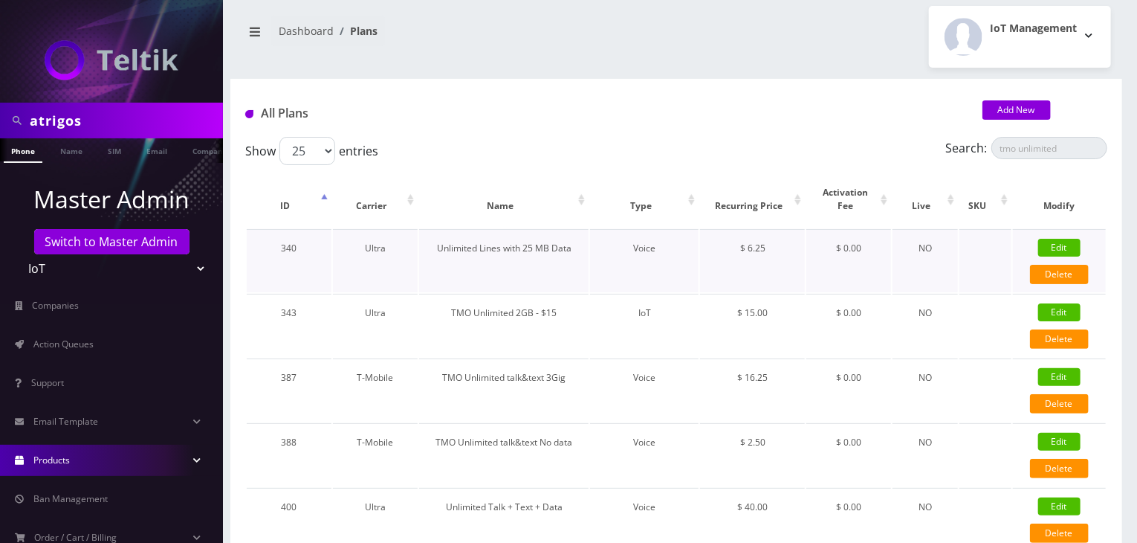
checkbox input "false"
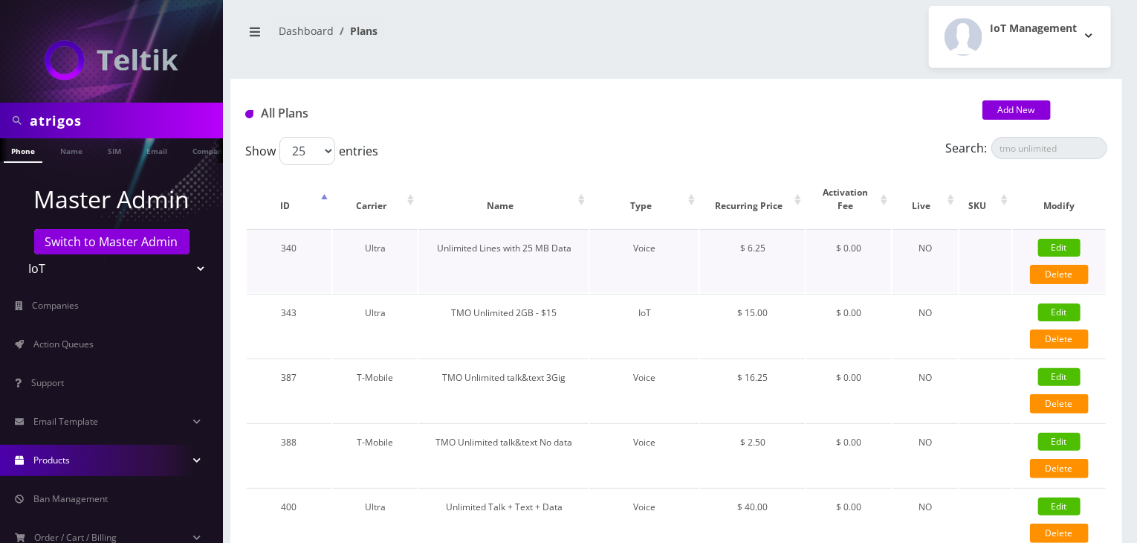
select select "0"
checkbox input "true"
checkbox input "false"
type input "6.25"
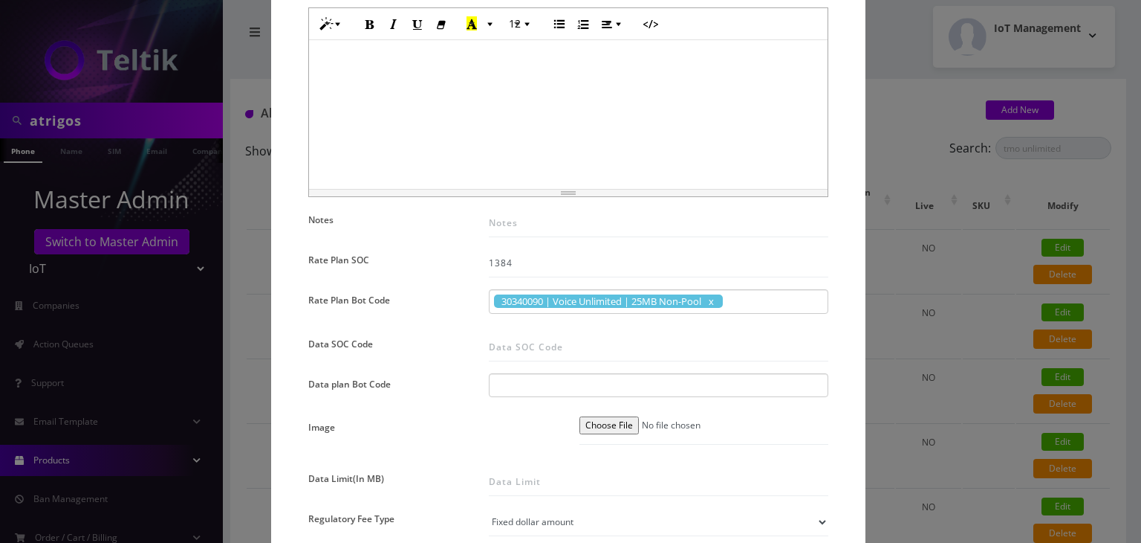
scroll to position [817, 0]
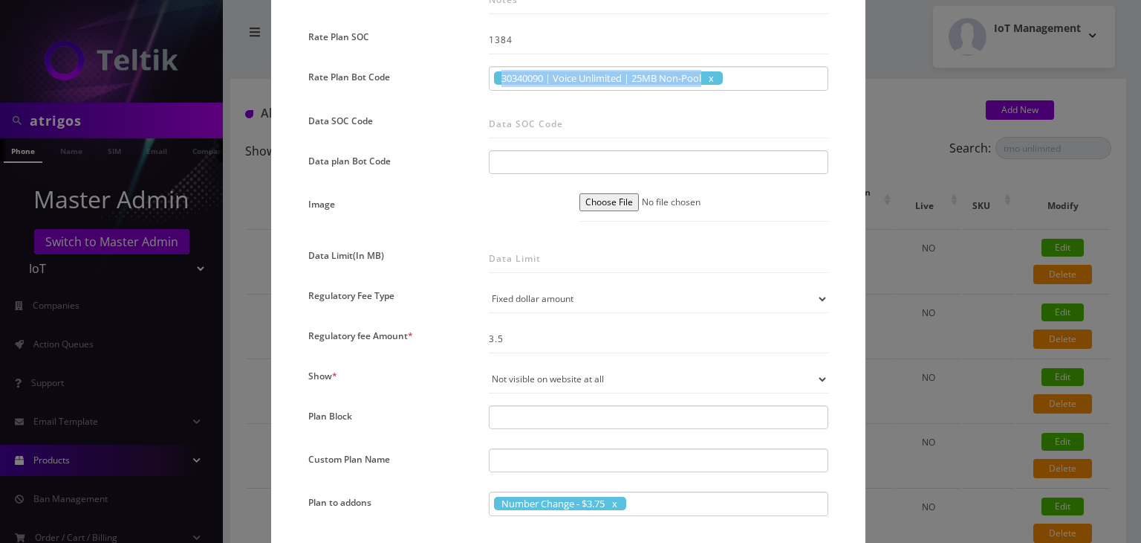
drag, startPoint x: 498, startPoint y: 84, endPoint x: 705, endPoint y: 79, distance: 206.7
click at [705, 79] on div "30340090 | Voice Unlimited | 25MB Non-Pool" at bounding box center [659, 78] width 340 height 25
copy span "30340090 | Voice Unlimited | 25MB Non-Pool"
drag, startPoint x: 491, startPoint y: 72, endPoint x: 615, endPoint y: 114, distance: 130.9
click at [615, 114] on div "Name * Unlimited Lines with 25 MB Data SKU Tag Type * Voice Data Wearable Membe…" at bounding box center [568, 62] width 543 height 1511
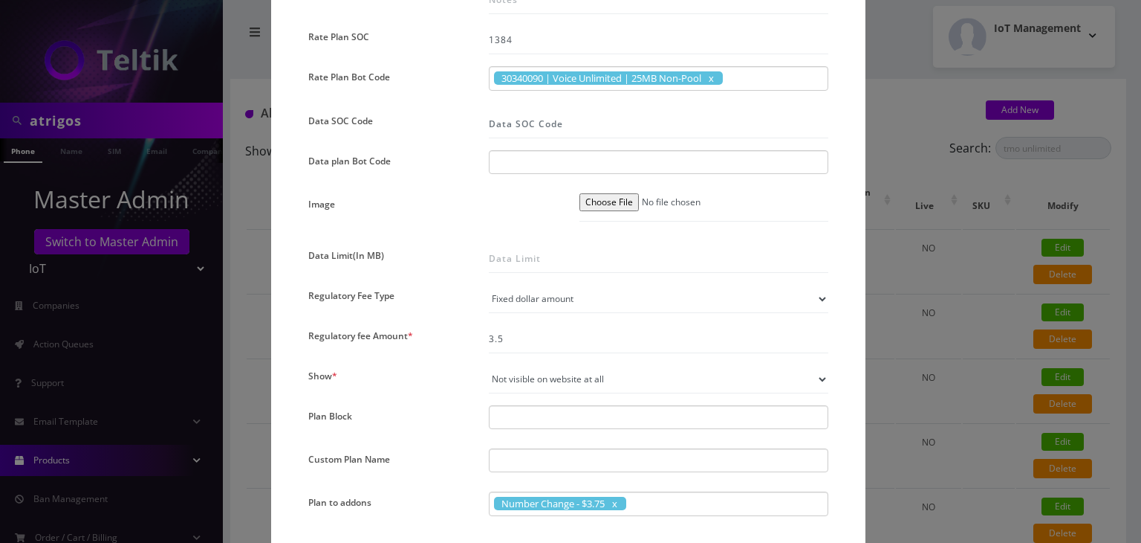
click at [603, 115] on input "Data SOC Code" at bounding box center [659, 124] width 340 height 28
click at [919, 190] on div "× Edit Plan Name * Unlimited Lines with 25 MB Data SKU Tag Type * Voice Data We…" at bounding box center [570, 271] width 1141 height 543
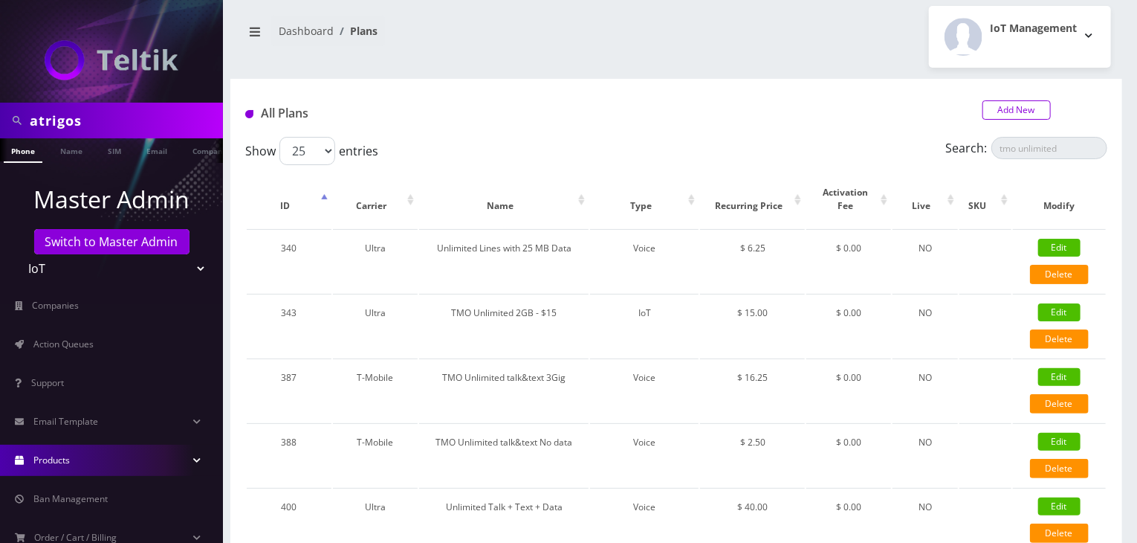
click at [995, 104] on link "Add New" at bounding box center [1016, 109] width 68 height 19
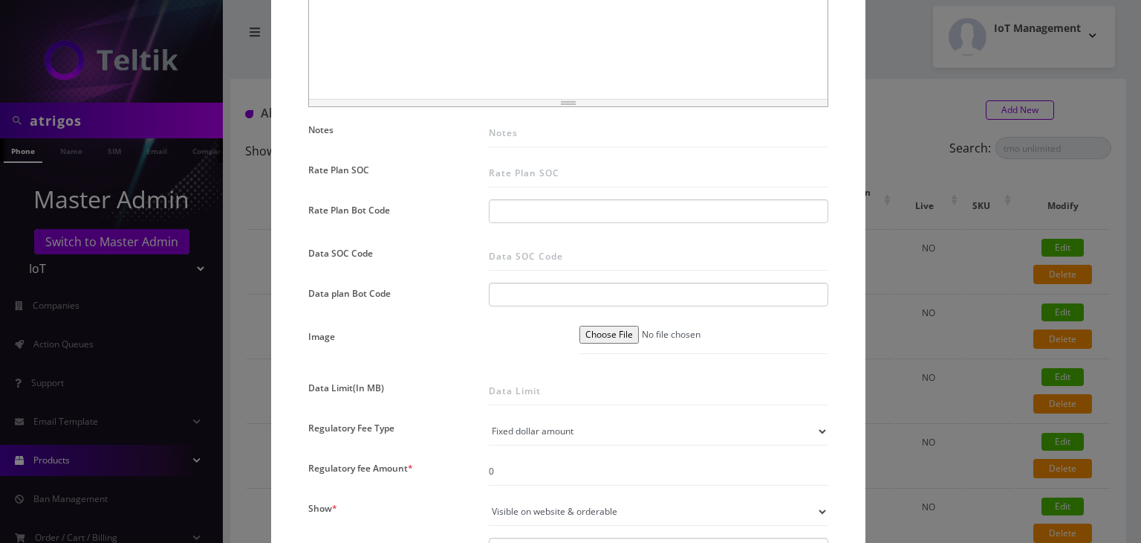
scroll to position [595, 0]
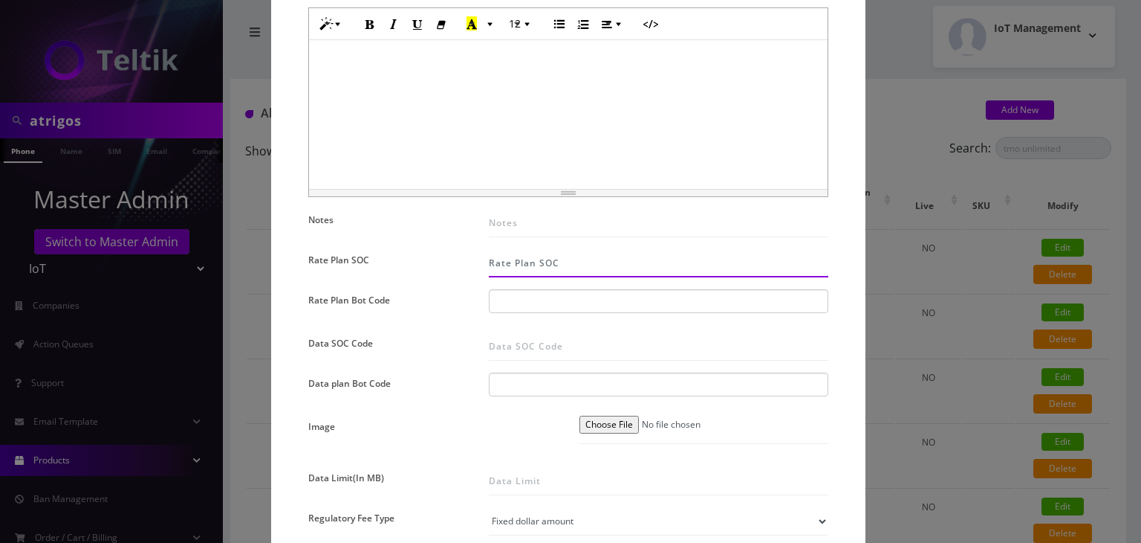
click at [513, 262] on input "Rate Plan SOC" at bounding box center [659, 263] width 340 height 28
click at [512, 303] on input "text" at bounding box center [507, 301] width 27 height 16
paste input "30340090 | Voice Unlimited | 25MB Non-Pool"
type input "30340090 | Voice Unlimited | 25MB Non-Pool"
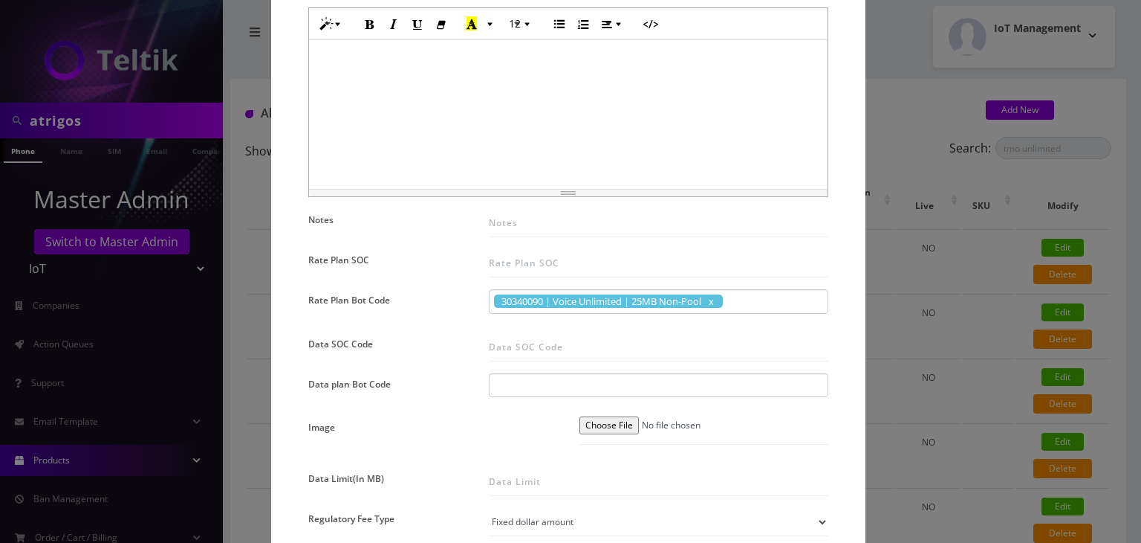
scroll to position [0, 0]
click at [514, 262] on input "Rate Plan SOC" at bounding box center [659, 263] width 340 height 28
type input "1384"
click at [972, 319] on div "× Add New Plan Name * Unlimited Text with 25 MB Data - $11 SKU Tag Type * Voice…" at bounding box center [570, 271] width 1141 height 543
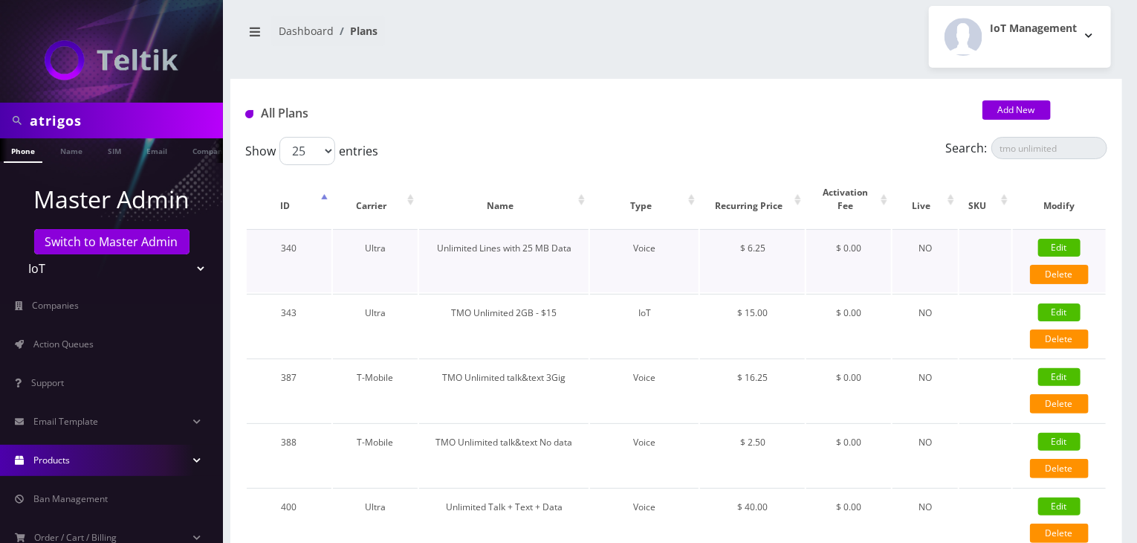
click at [1052, 242] on link "Edit" at bounding box center [1059, 248] width 42 height 18
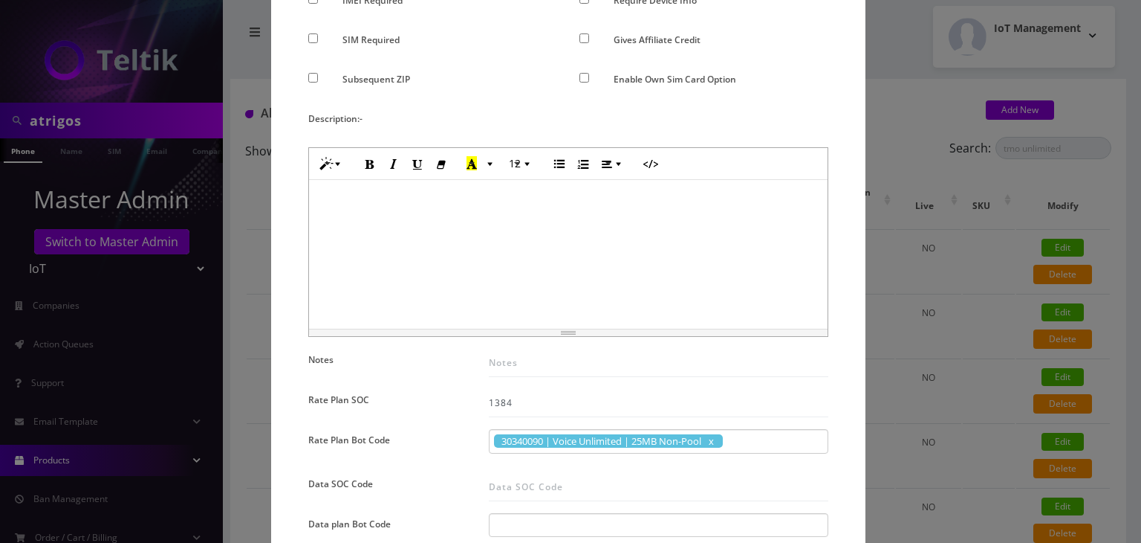
scroll to position [669, 0]
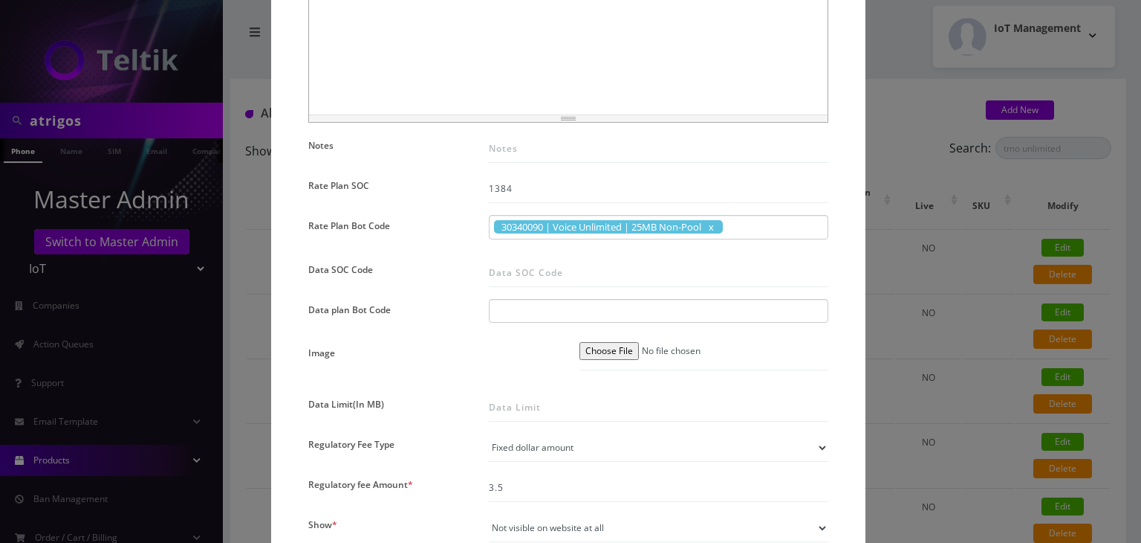
click at [973, 284] on div "× Edit Plan Name * Unlimited Lines with 25 MB Data SKU Tag Type * Voice Data We…" at bounding box center [570, 271] width 1141 height 543
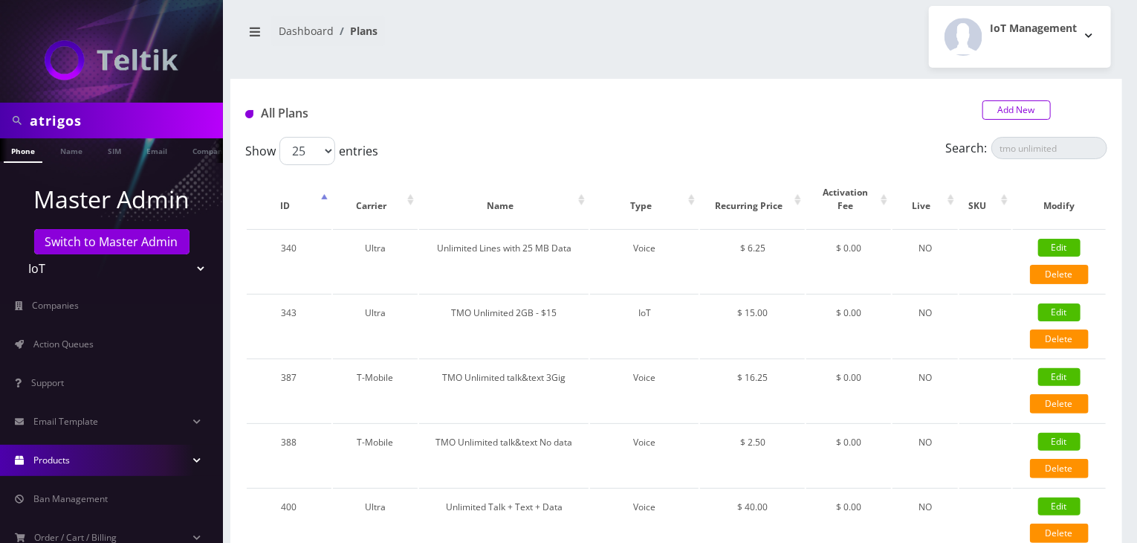
click at [1017, 104] on link "Add New" at bounding box center [1016, 109] width 68 height 19
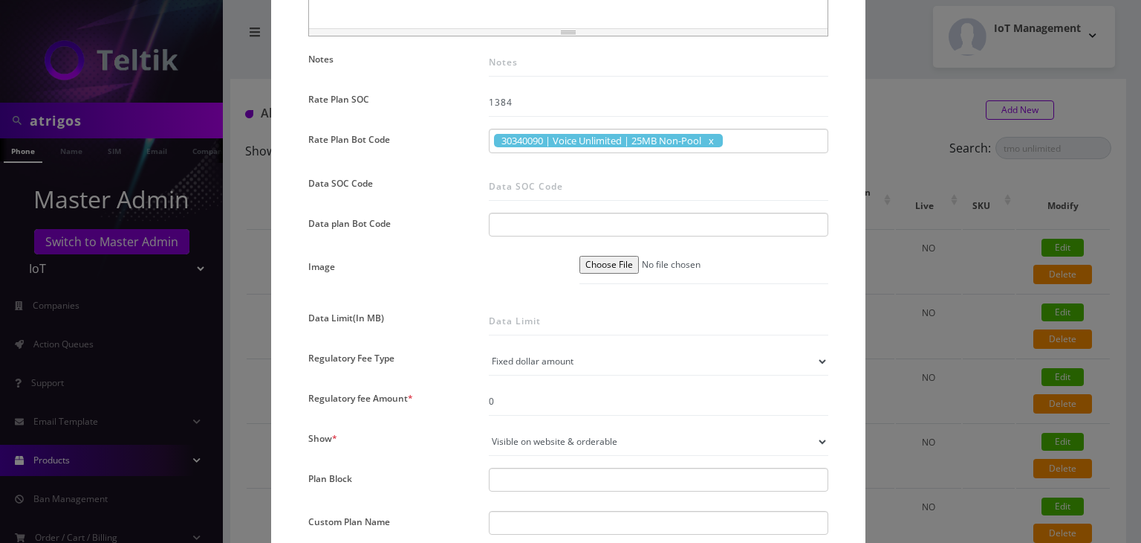
scroll to position [892, 0]
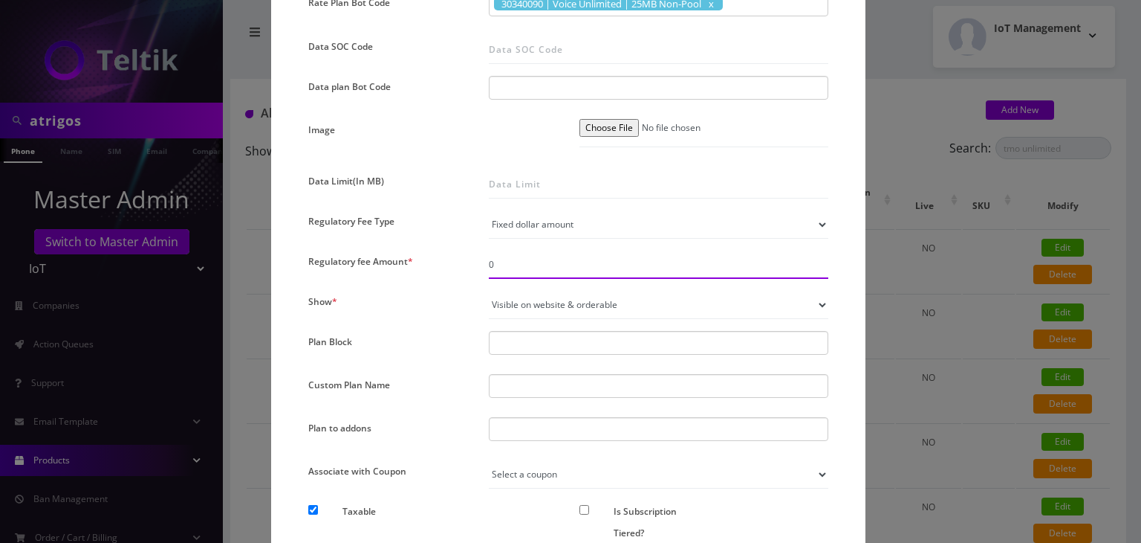
click at [514, 268] on input "0" at bounding box center [659, 264] width 340 height 28
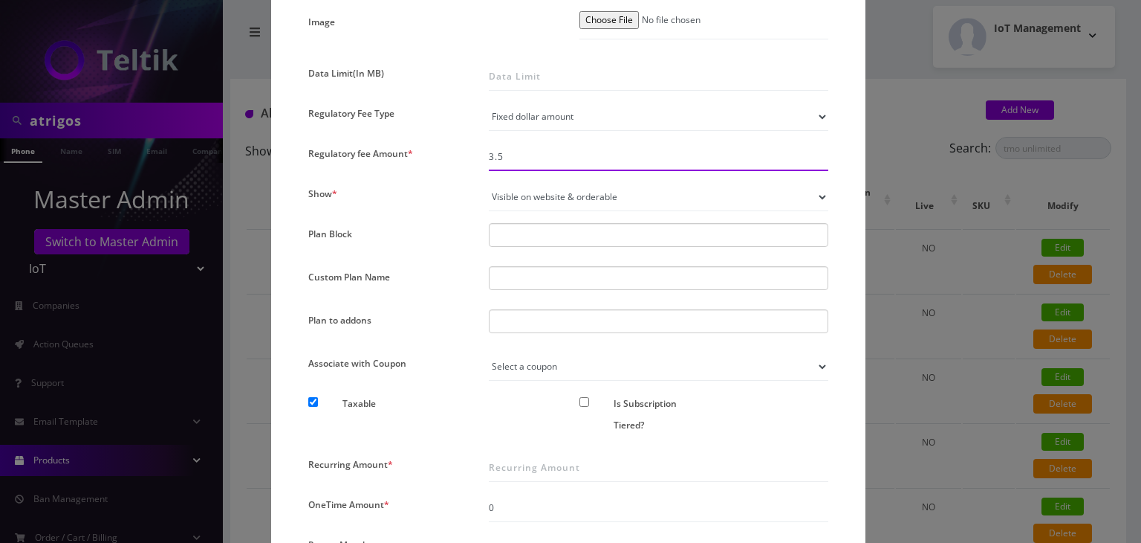
scroll to position [1147, 0]
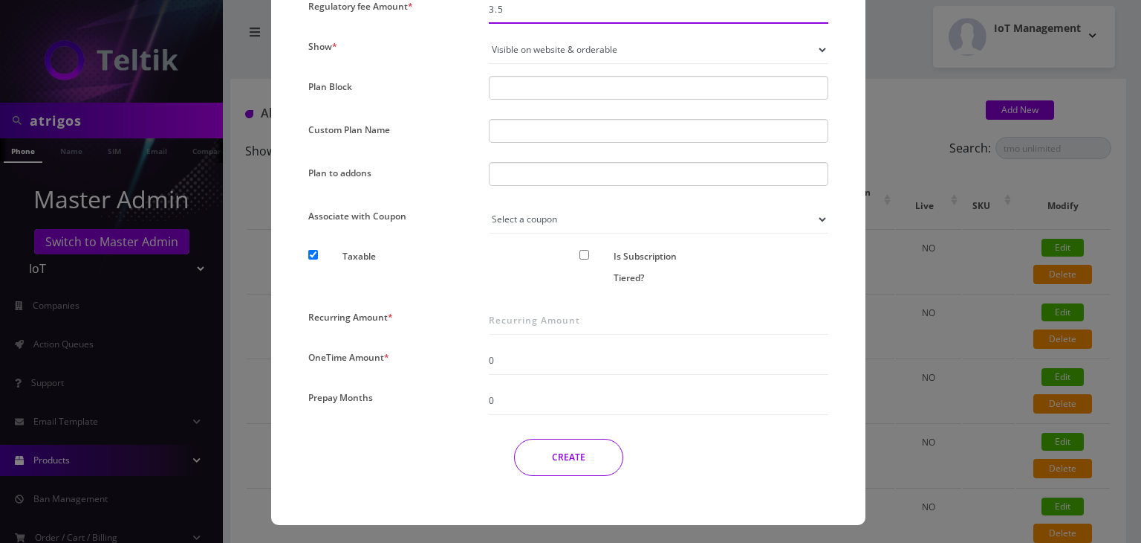
type input "3.5"
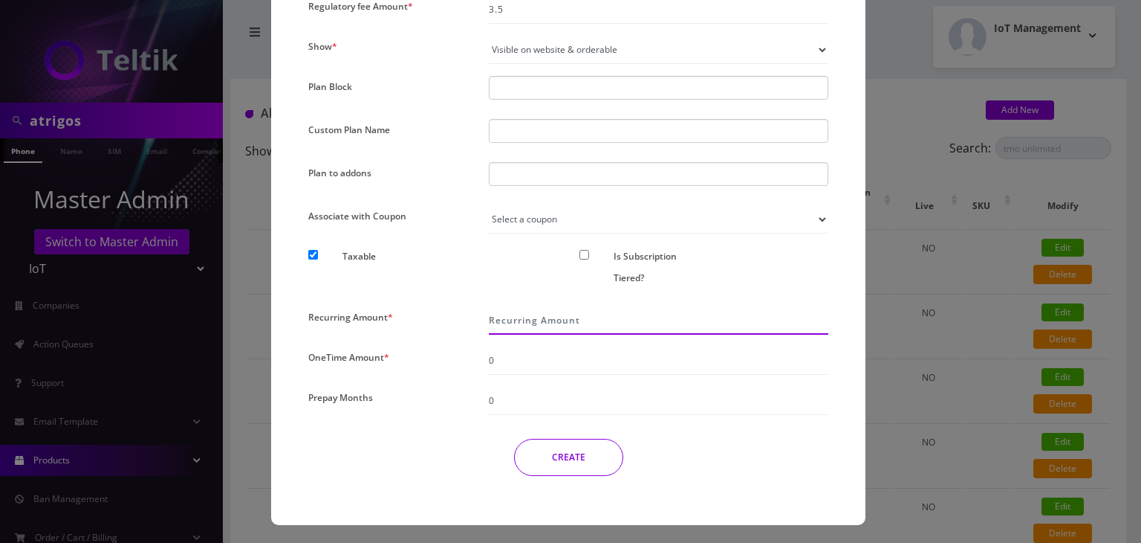
click at [510, 320] on input "Recurring Amount *" at bounding box center [659, 320] width 340 height 28
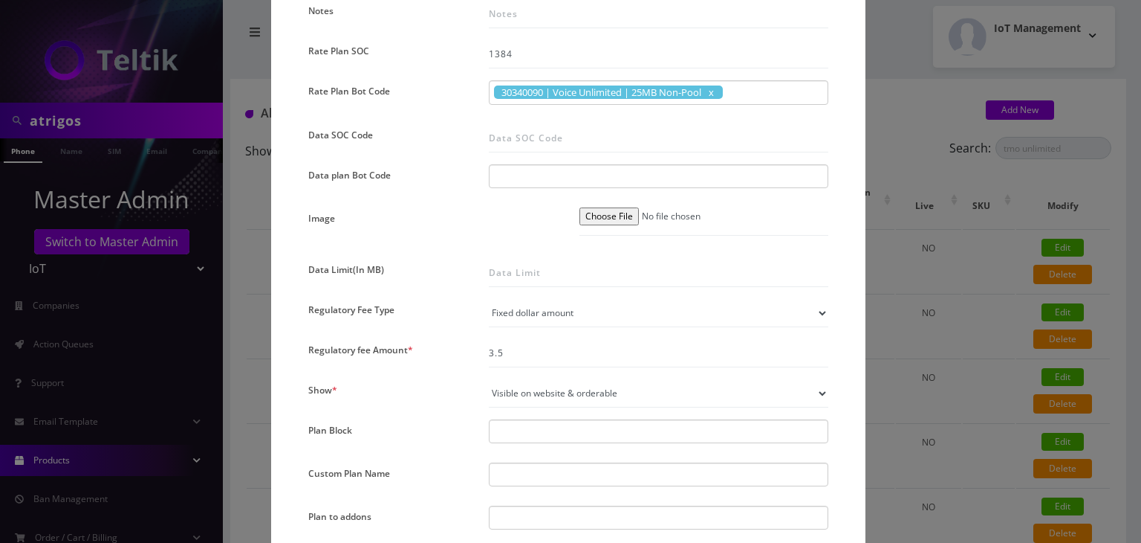
scroll to position [849, 0]
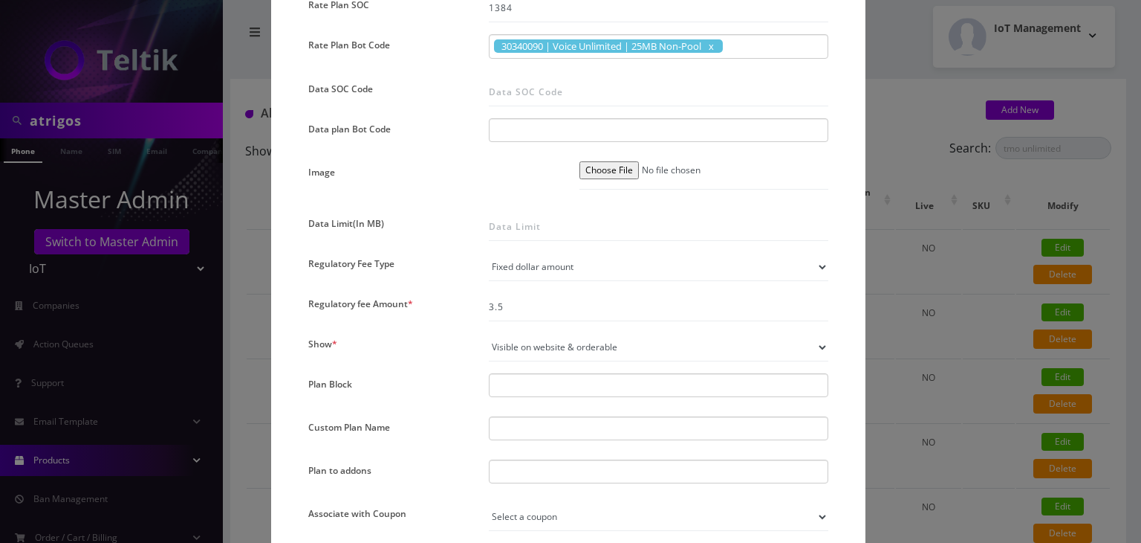
type input "7.5"
click at [548, 343] on select "Not visible on website at all Visible on website & orderable Visible on website…" at bounding box center [659, 347] width 340 height 28
select select "0"
click at [489, 333] on select "Not visible on website at all Visible on website & orderable Visible on website…" at bounding box center [659, 347] width 340 height 28
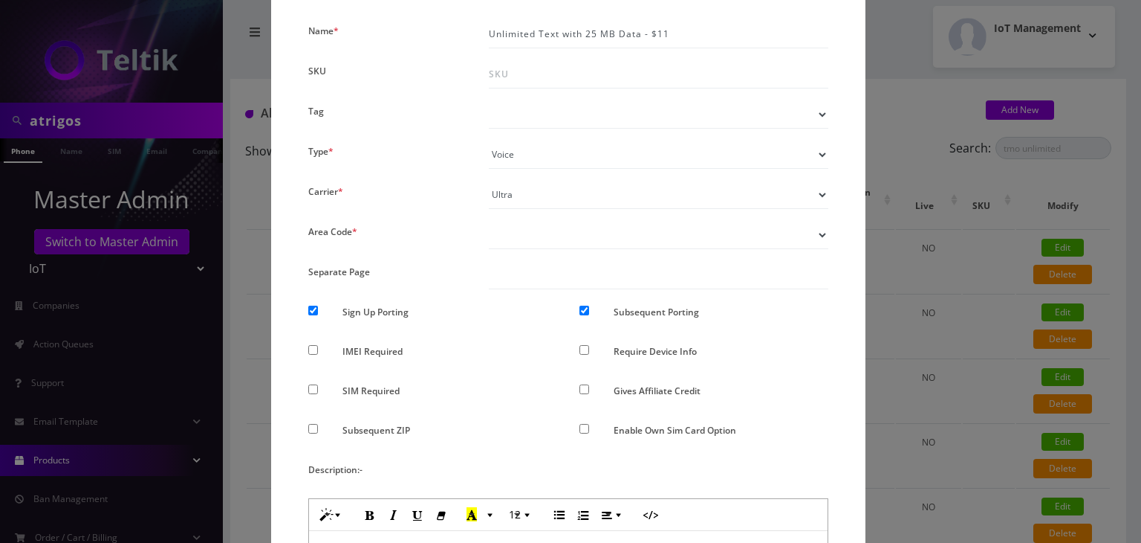
scroll to position [32, 0]
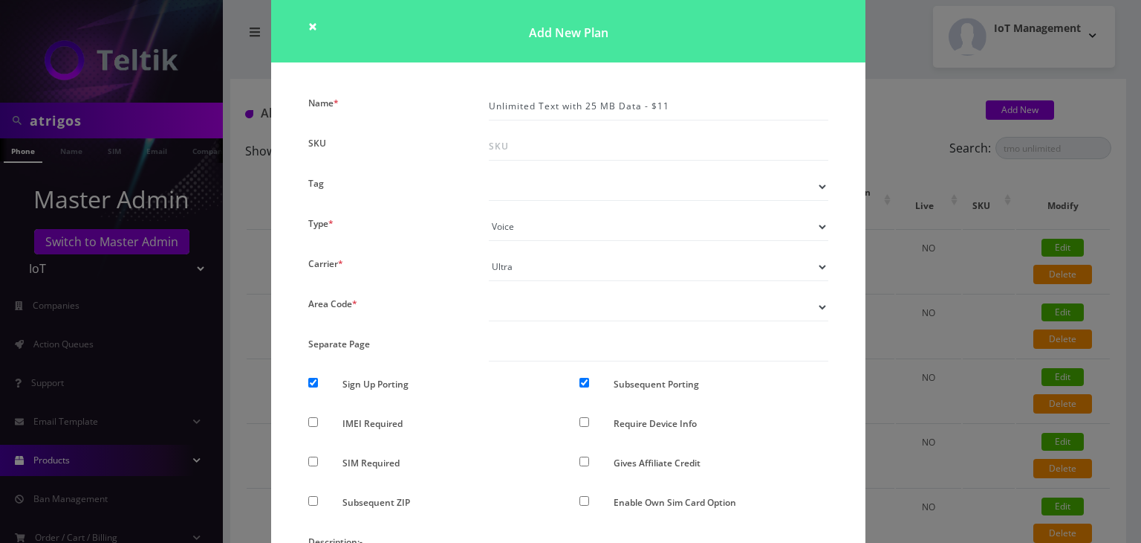
click at [317, 384] on div at bounding box center [319, 386] width 45 height 27
click at [580, 381] on input "Subsequent Porting" at bounding box center [585, 383] width 10 height 10
checkbox input "false"
click at [311, 380] on input "Sign Up Porting" at bounding box center [313, 383] width 10 height 10
checkbox input "false"
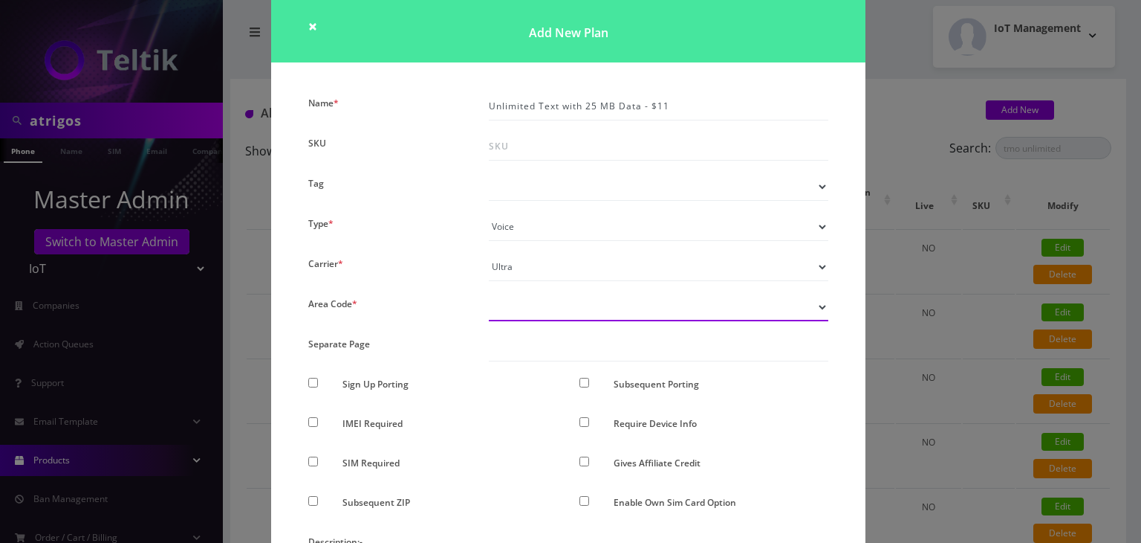
drag, startPoint x: 590, startPoint y: 314, endPoint x: 583, endPoint y: 319, distance: 9.1
click at [590, 314] on select "Don’t show option Show option for area code but NOT required Show option for ar…" at bounding box center [659, 307] width 340 height 28
select select "0"
click at [489, 293] on select "Don’t show option Show option for area code but NOT required Show option for ar…" at bounding box center [659, 307] width 340 height 28
click at [932, 308] on div "× Add New Plan Name * Unlimited Text with 25 MB Data - $11 SKU Tag Type * Voice…" at bounding box center [570, 271] width 1141 height 543
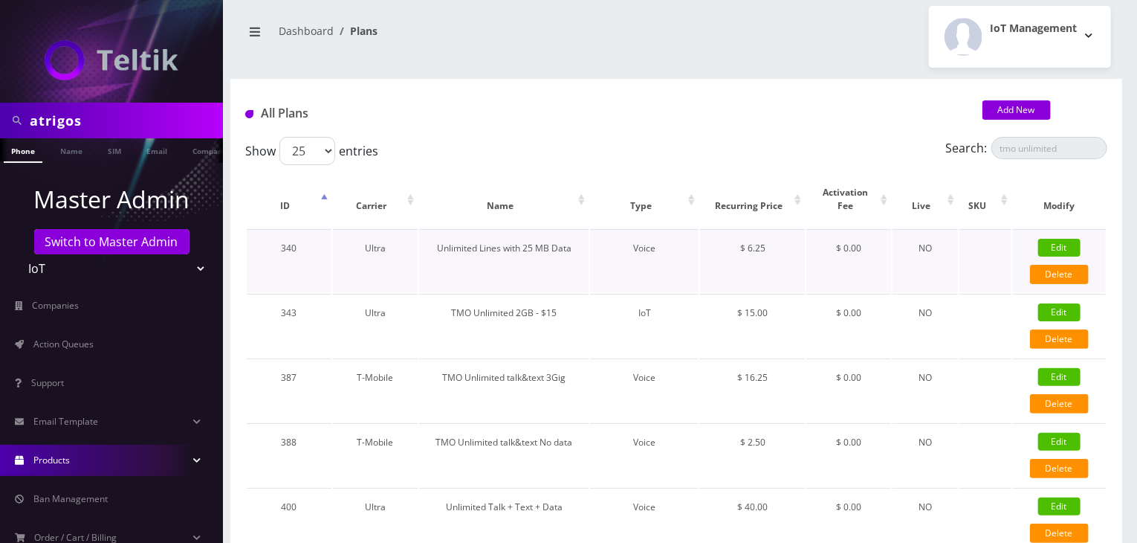
click at [1060, 237] on div "Edit" at bounding box center [1059, 248] width 93 height 22
click at [1052, 243] on link "Edit" at bounding box center [1059, 248] width 42 height 18
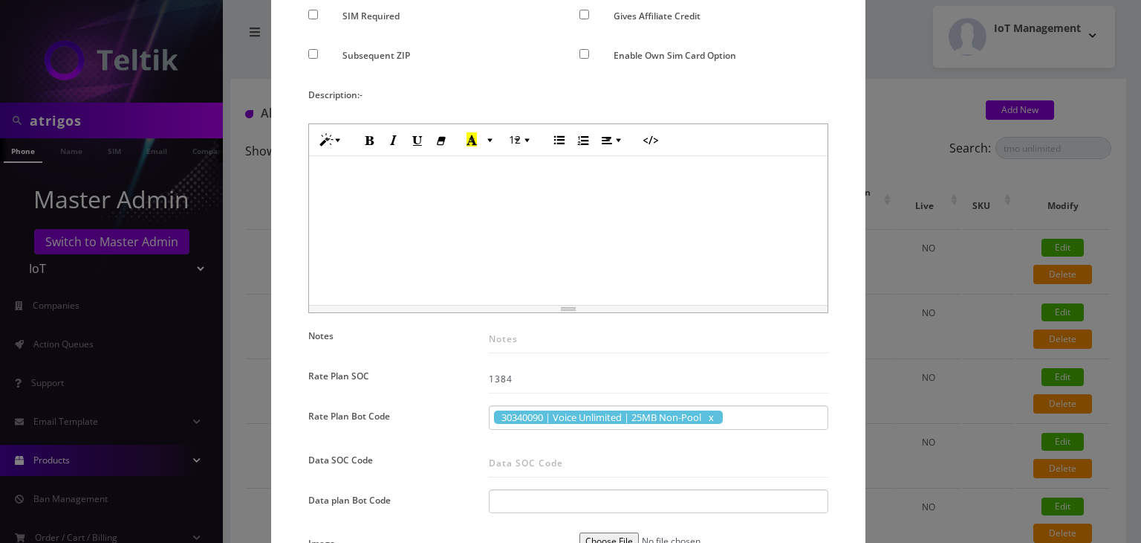
scroll to position [404, 0]
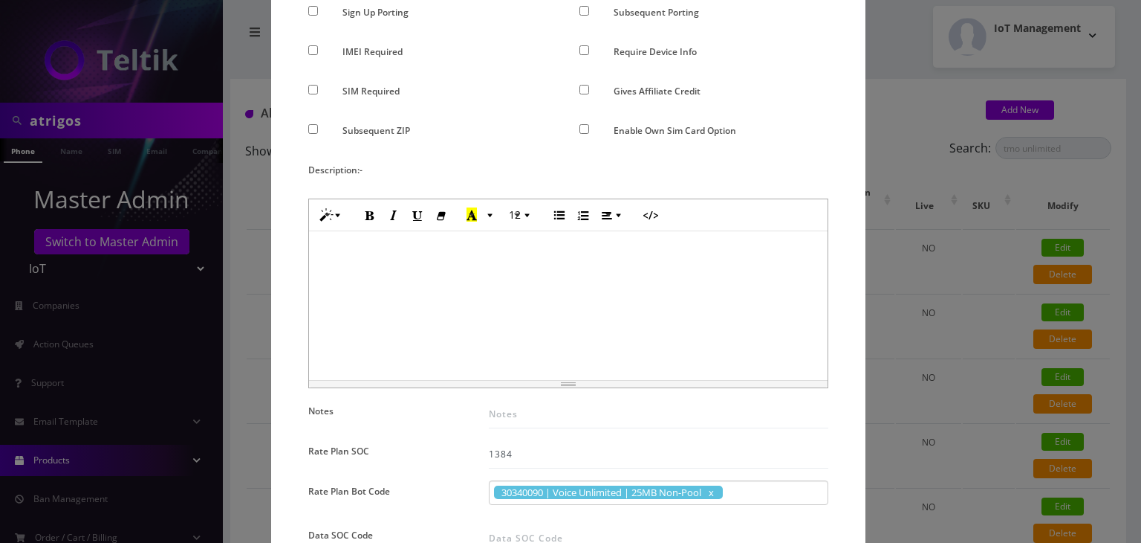
click at [965, 252] on div "× Edit Plan Name * Unlimited Lines with 25 MB Data SKU Tag Type * Voice Data We…" at bounding box center [570, 271] width 1141 height 543
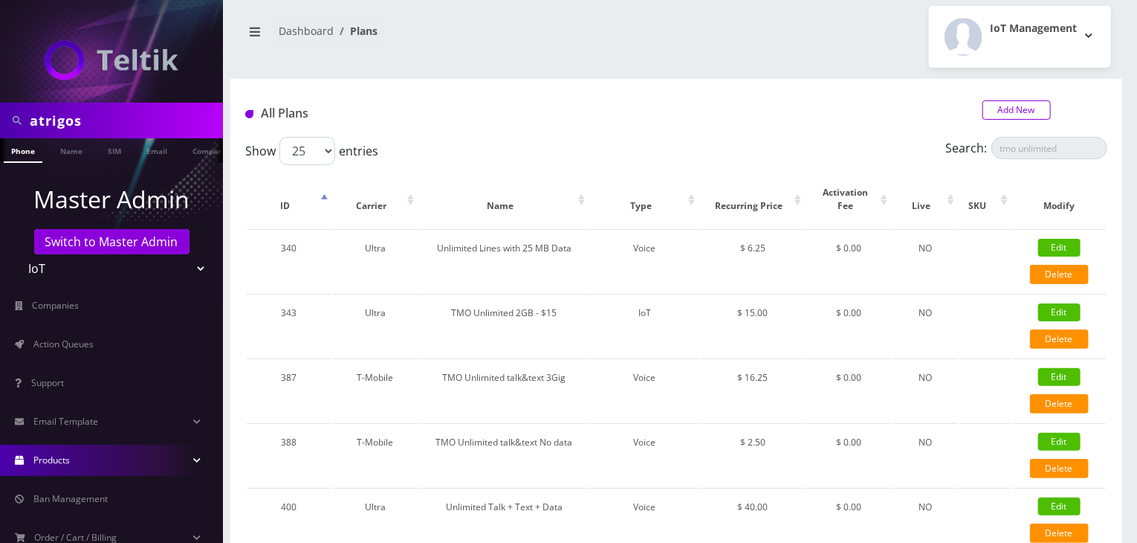
click at [1005, 110] on link "Add New" at bounding box center [1016, 109] width 68 height 19
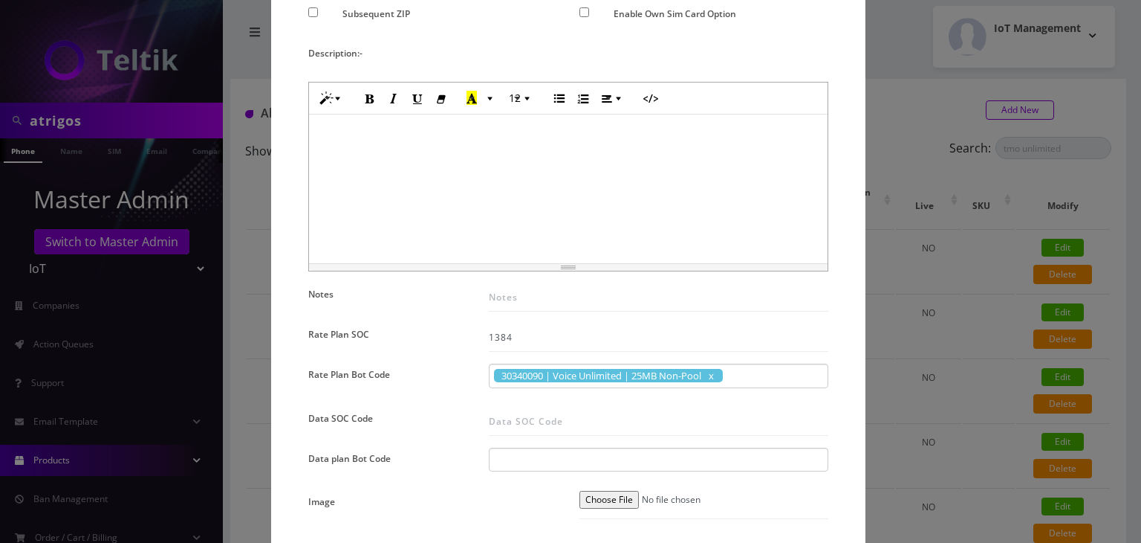
scroll to position [892, 0]
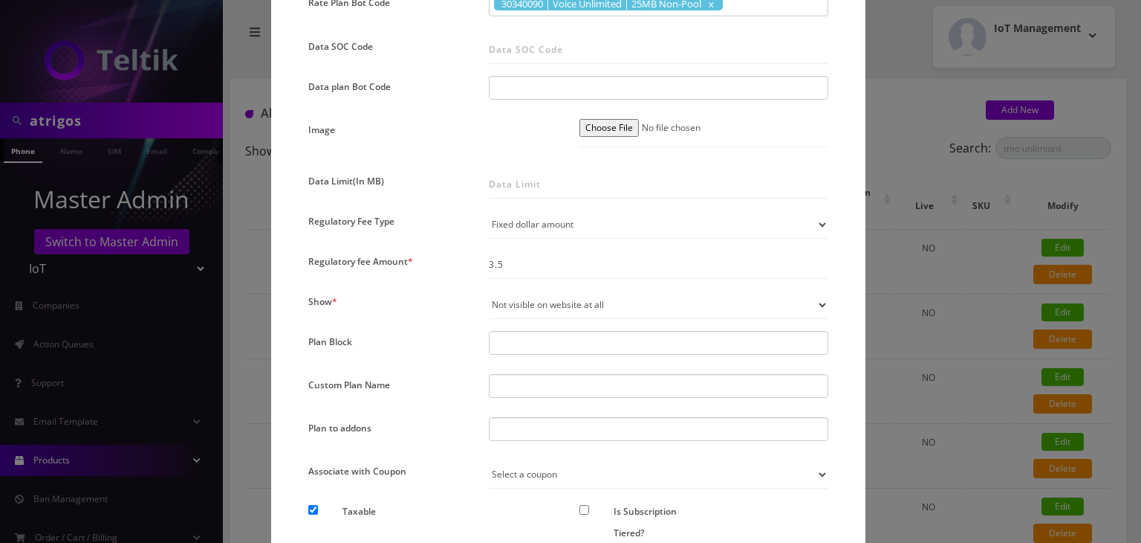
click at [526, 428] on div at bounding box center [659, 429] width 340 height 24
type input "number Change - $3.75"
type input "n"
type input "ny"
type input "number Change - $3.75"
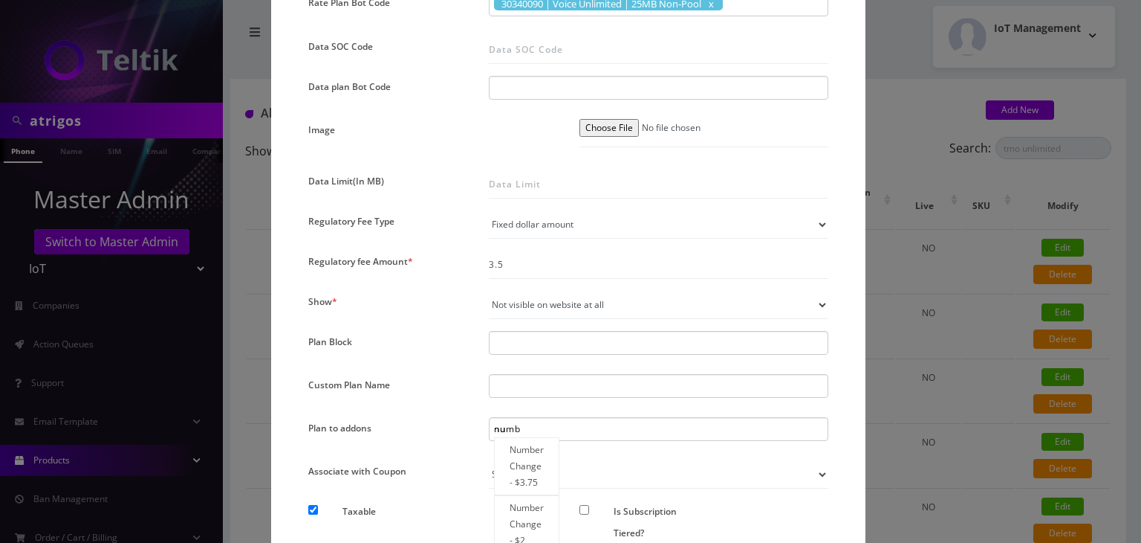
type input "num"
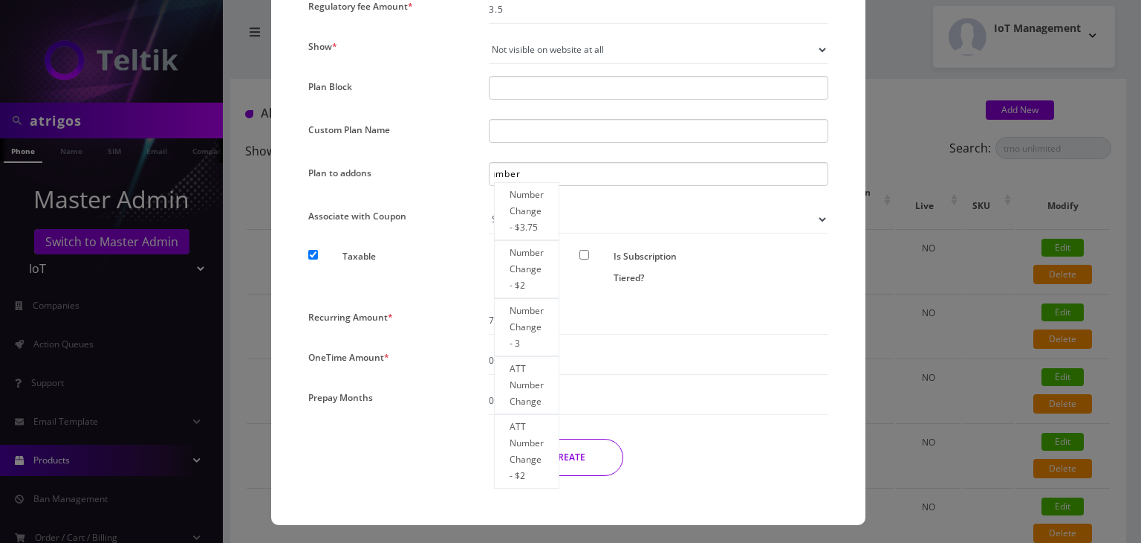
scroll to position [0, 0]
click at [407, 459] on div "CREATE" at bounding box center [568, 456] width 543 height 37
drag, startPoint x: 538, startPoint y: 169, endPoint x: 422, endPoint y: 170, distance: 115.9
click at [534, 168] on div "number number Number Change - $3.75 Number Change - $2 Number Change - 3 ATT Nu…" at bounding box center [659, 174] width 340 height 24
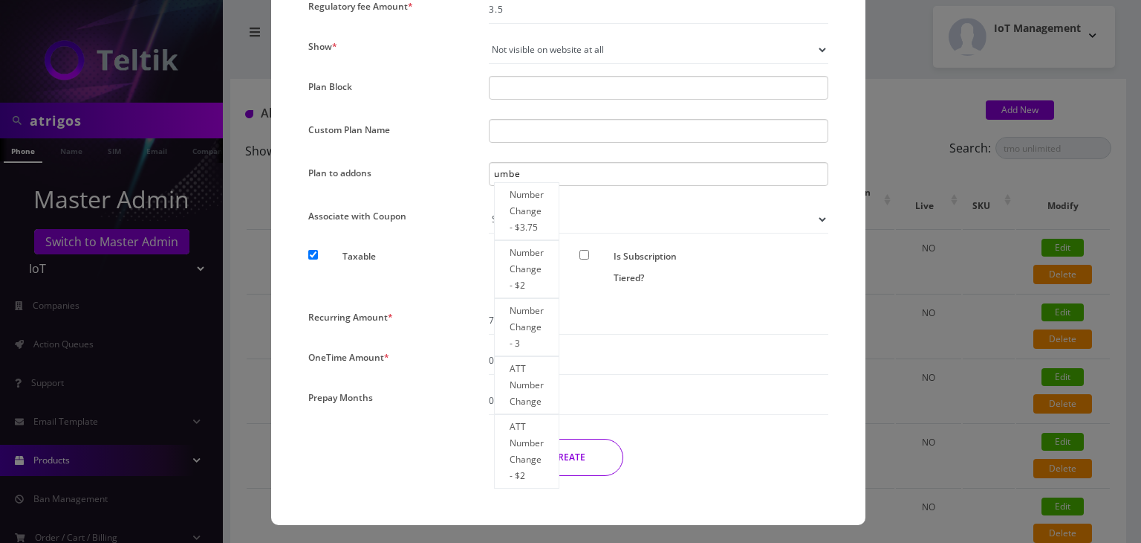
scroll to position [0, 6]
type input "numb"
type input "number Change - $3.75"
type input "n"
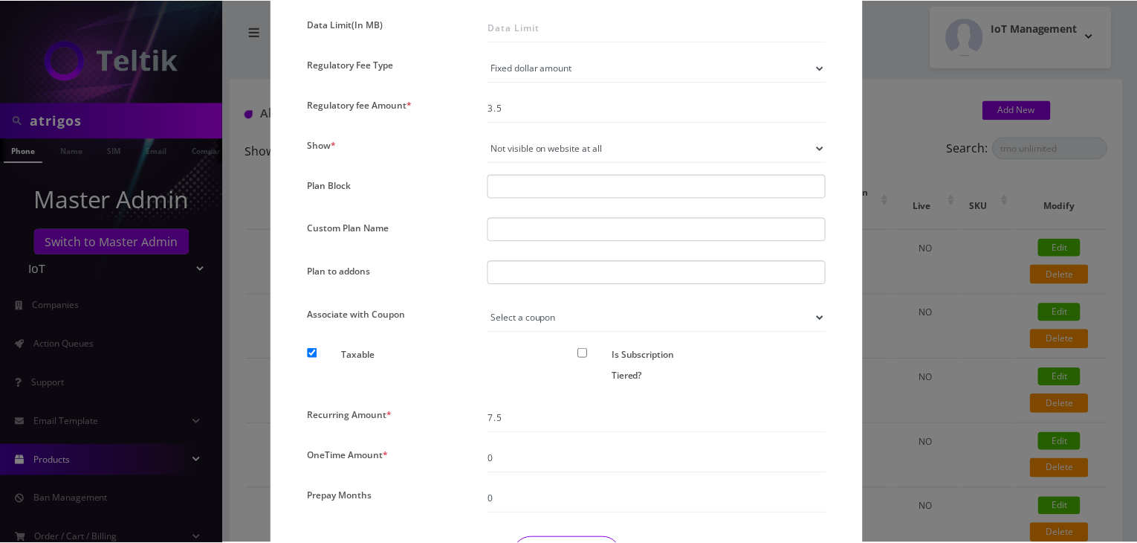
scroll to position [1147, 0]
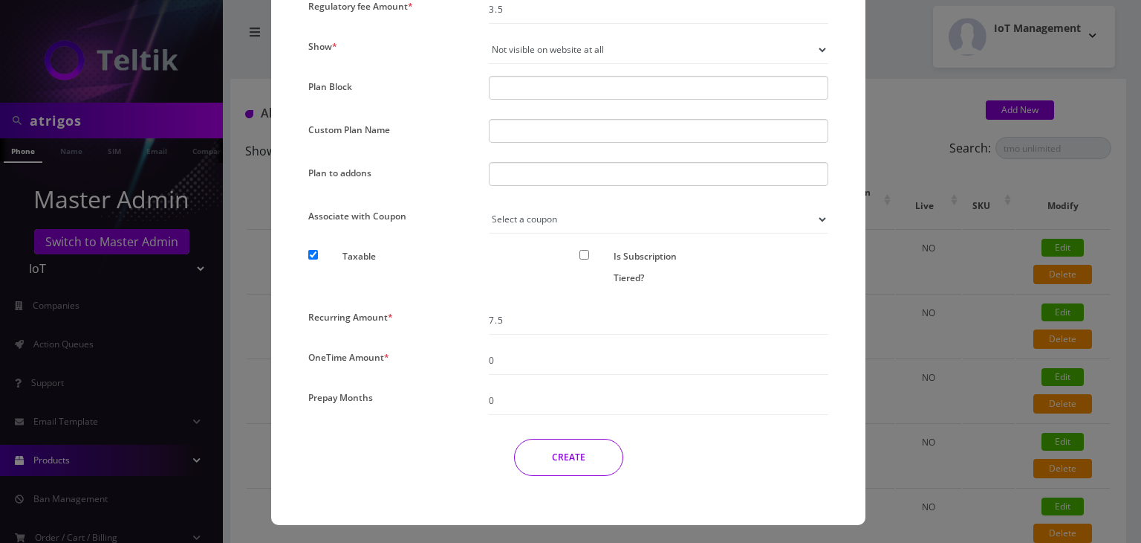
click at [552, 450] on button "CREATE" at bounding box center [568, 456] width 109 height 37
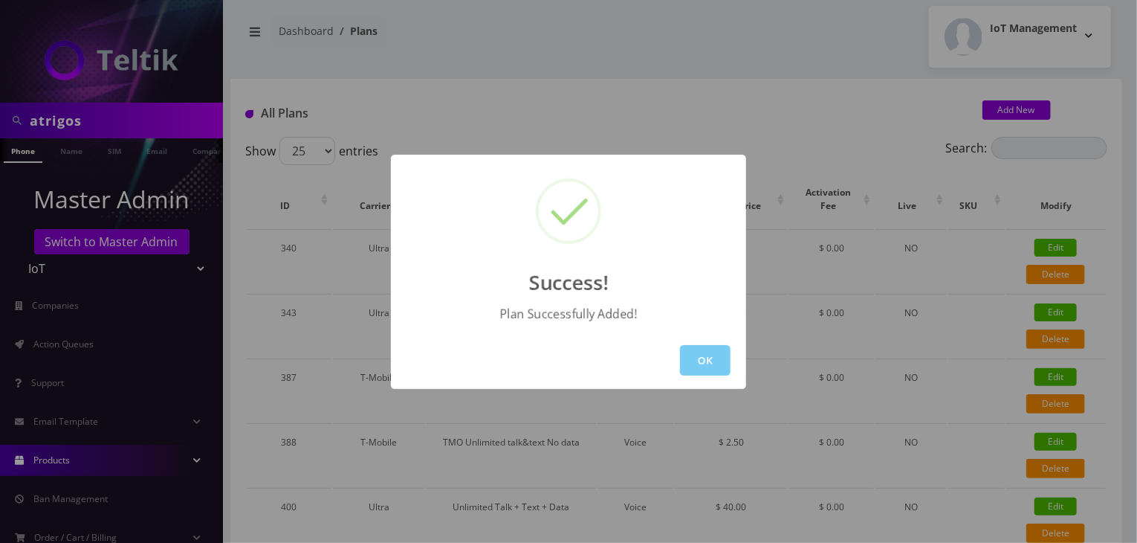
click at [718, 361] on button "OK" at bounding box center [705, 360] width 51 height 30
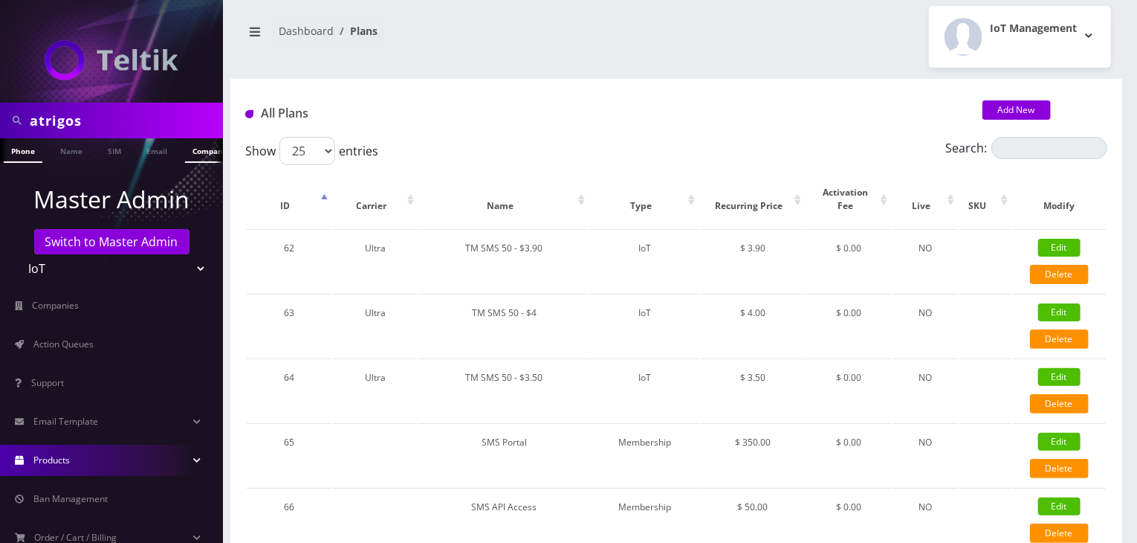
click at [193, 149] on link "Company" at bounding box center [210, 150] width 50 height 25
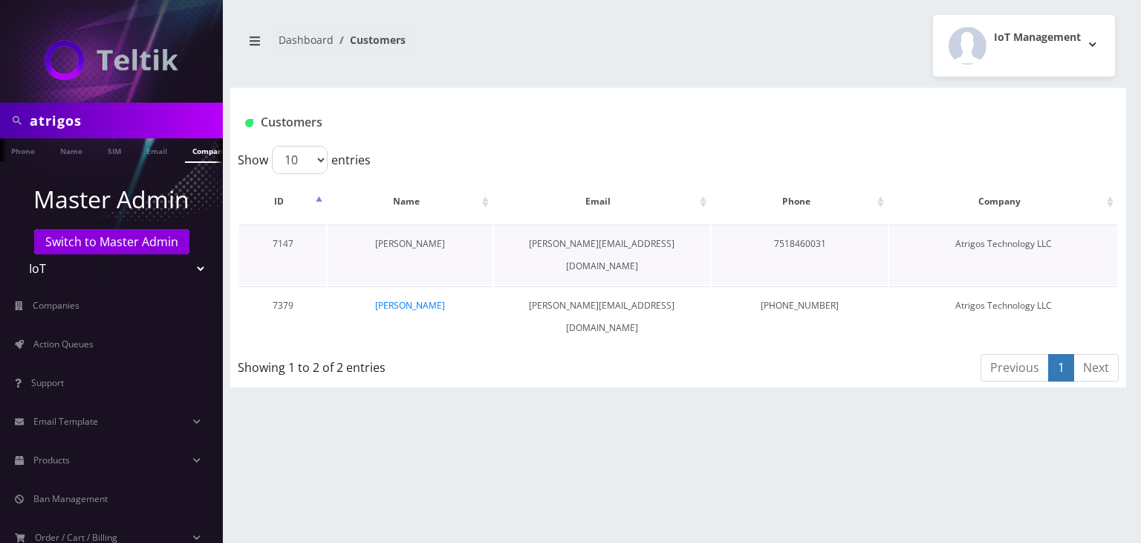
scroll to position [0, 7]
click at [409, 242] on link "[PERSON_NAME]" at bounding box center [410, 243] width 70 height 13
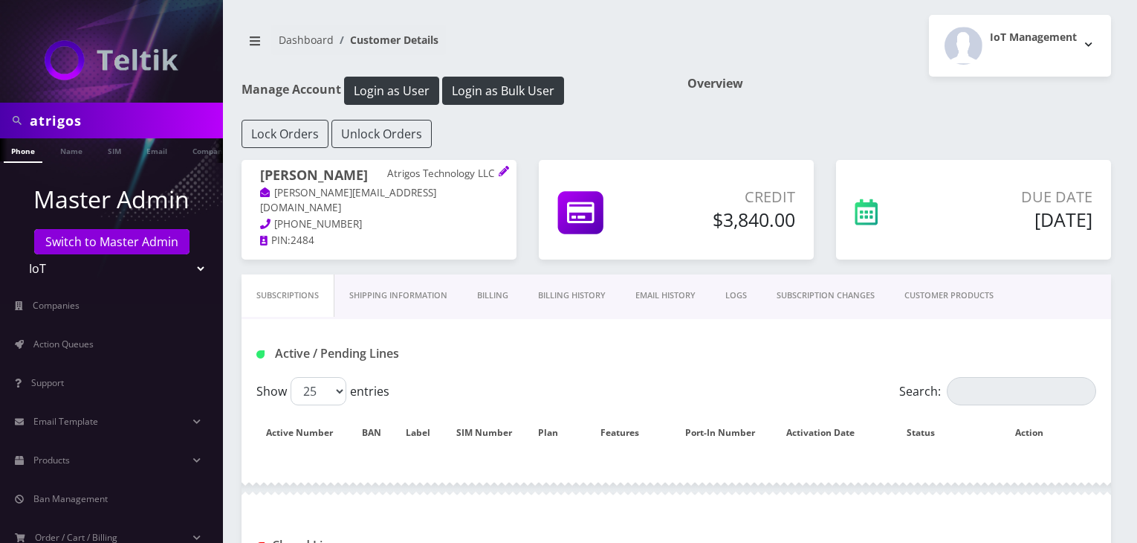
click at [945, 292] on link "CUSTOMER PRODUCTS" at bounding box center [949, 295] width 119 height 42
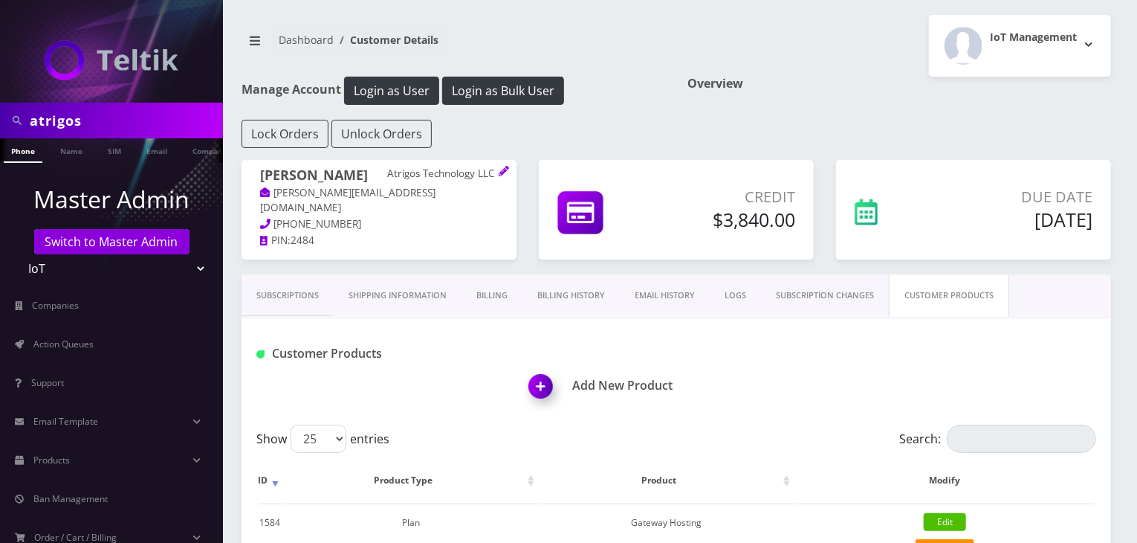
click at [544, 385] on img at bounding box center [544, 391] width 44 height 44
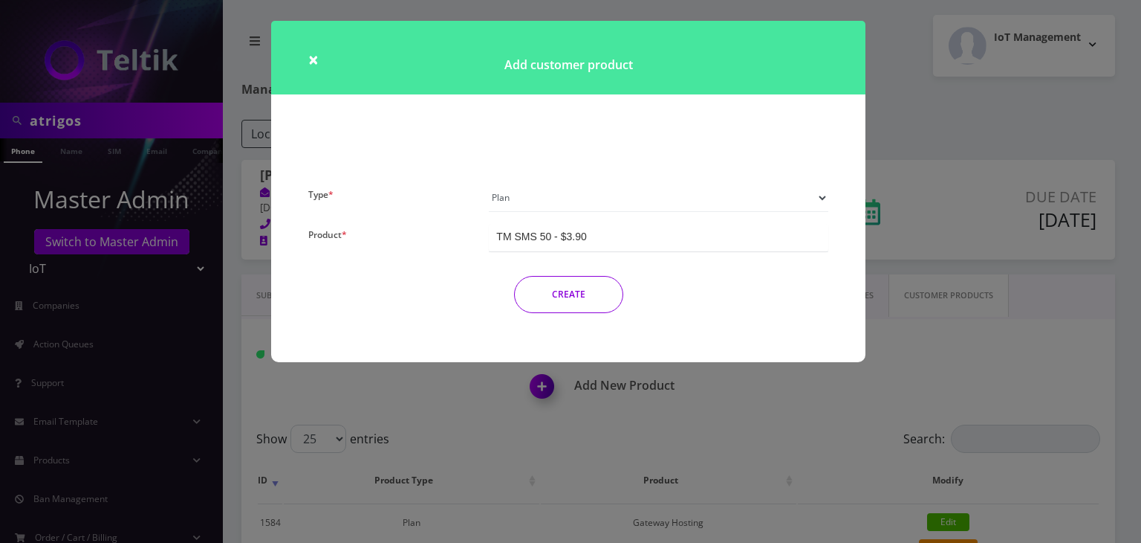
click at [534, 198] on select "Plan Device Sim Addon One-off" at bounding box center [659, 198] width 340 height 28
click at [489, 184] on select "Plan Device Sim Addon One-off" at bounding box center [659, 198] width 340 height 28
click at [606, 242] on div "TM SMS 50 - $3.90" at bounding box center [659, 237] width 340 height 27
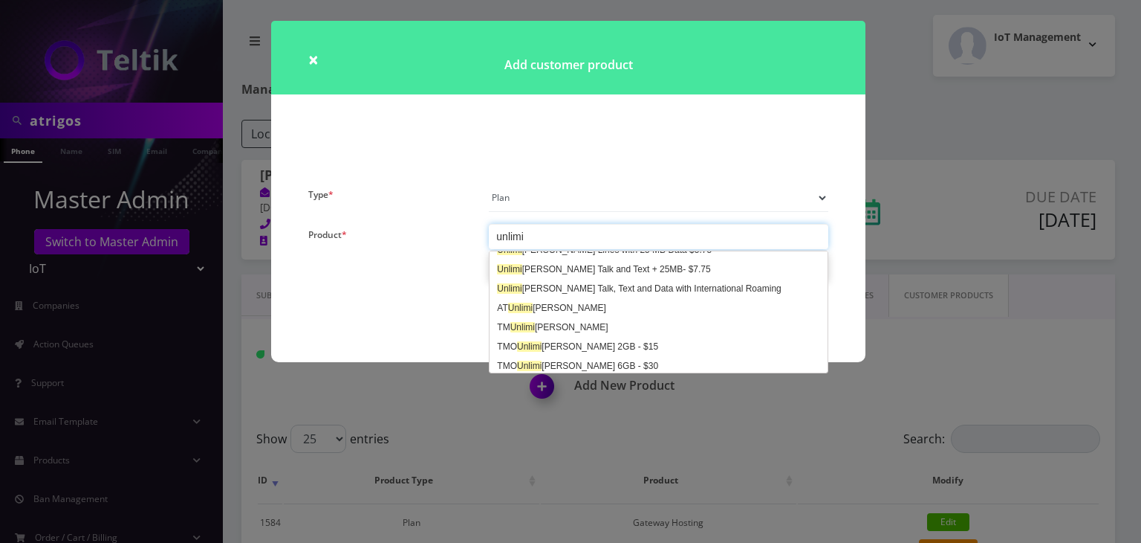
scroll to position [297, 0]
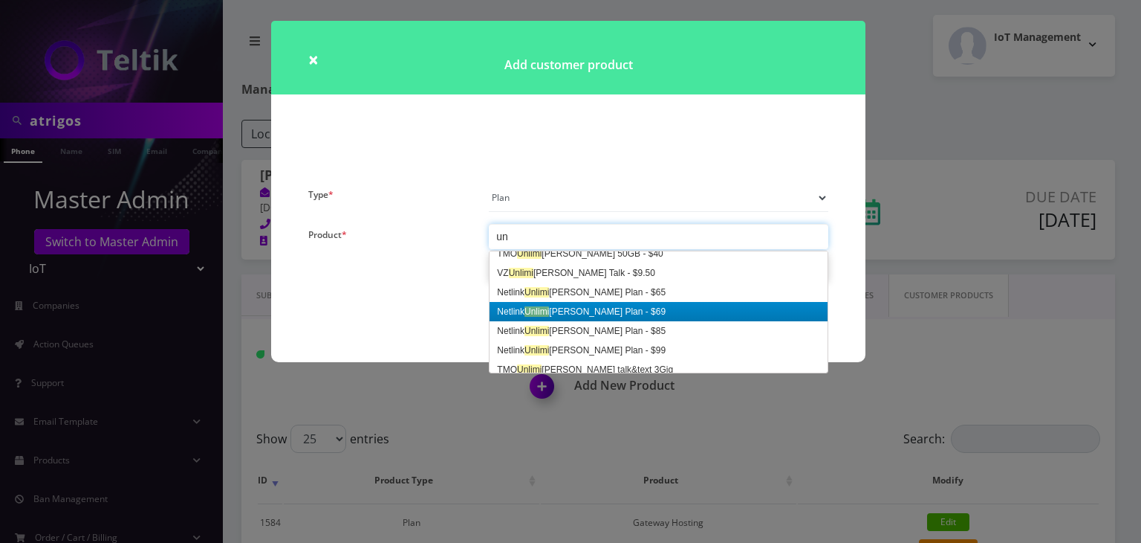
type input "u"
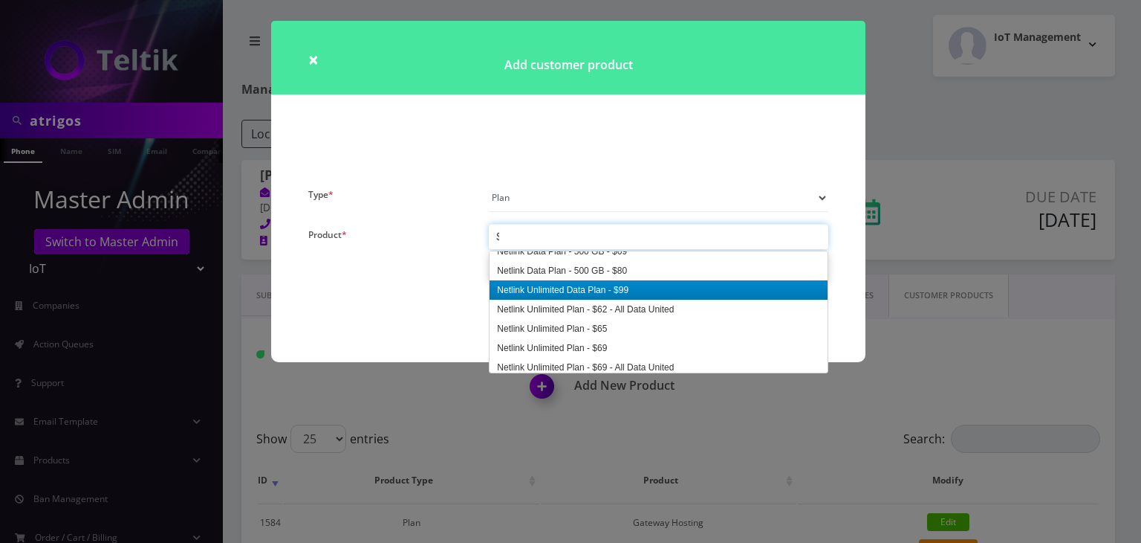
scroll to position [1797, 0]
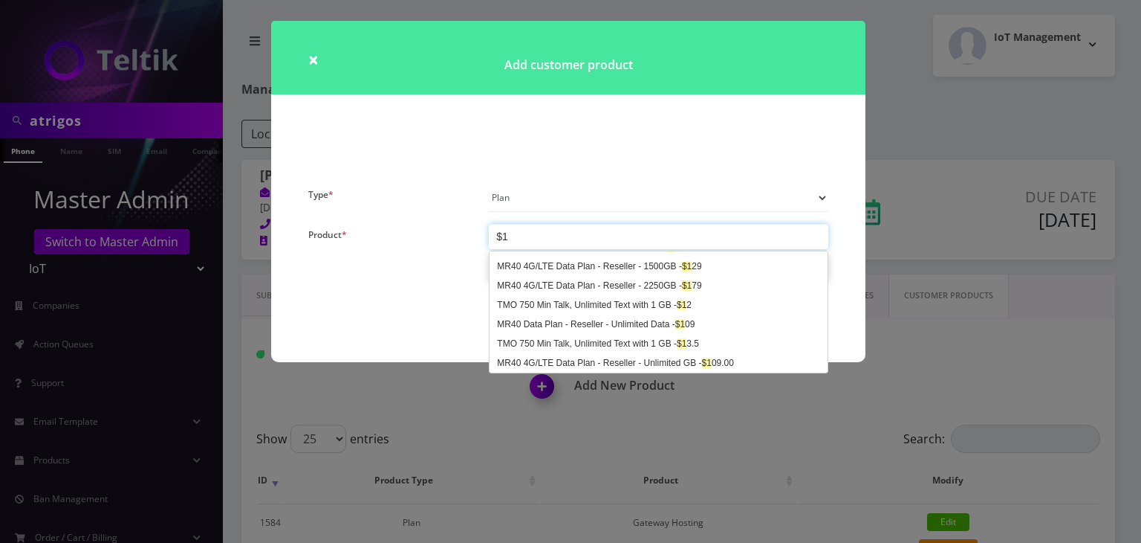
type input "$11"
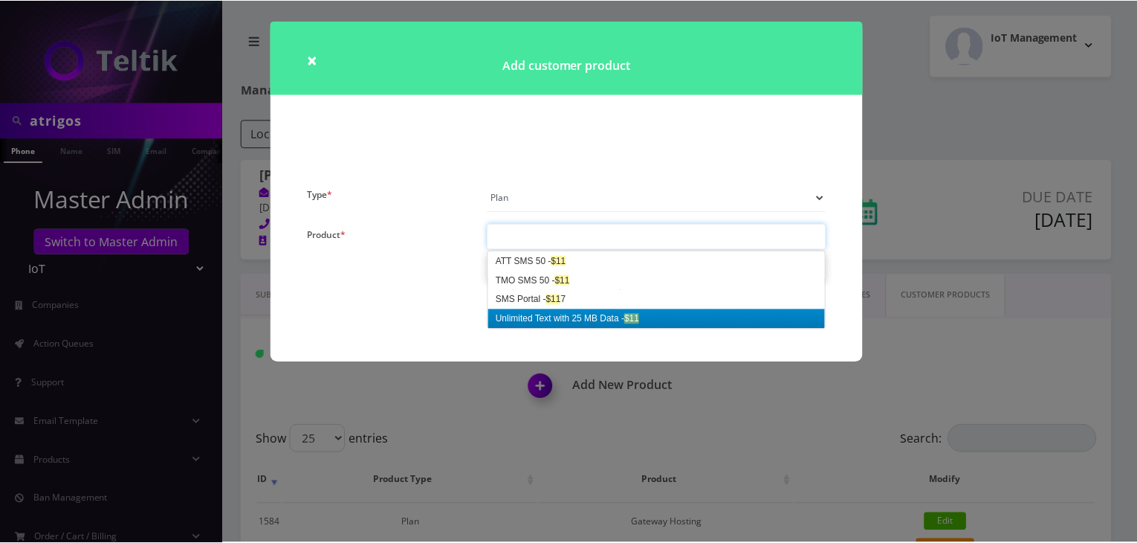
scroll to position [0, 0]
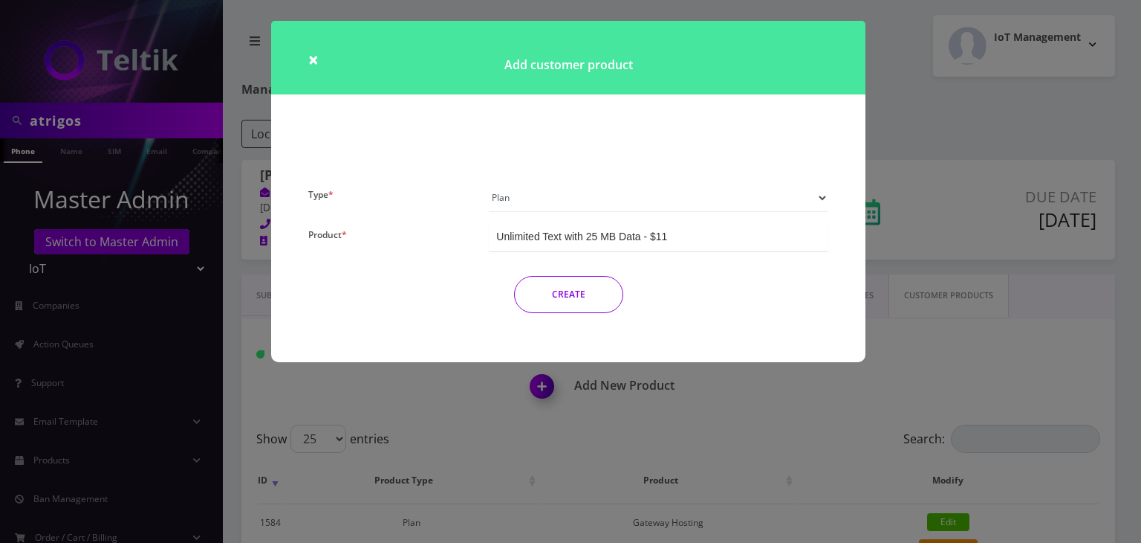
click at [595, 289] on button "CREATE" at bounding box center [568, 294] width 109 height 37
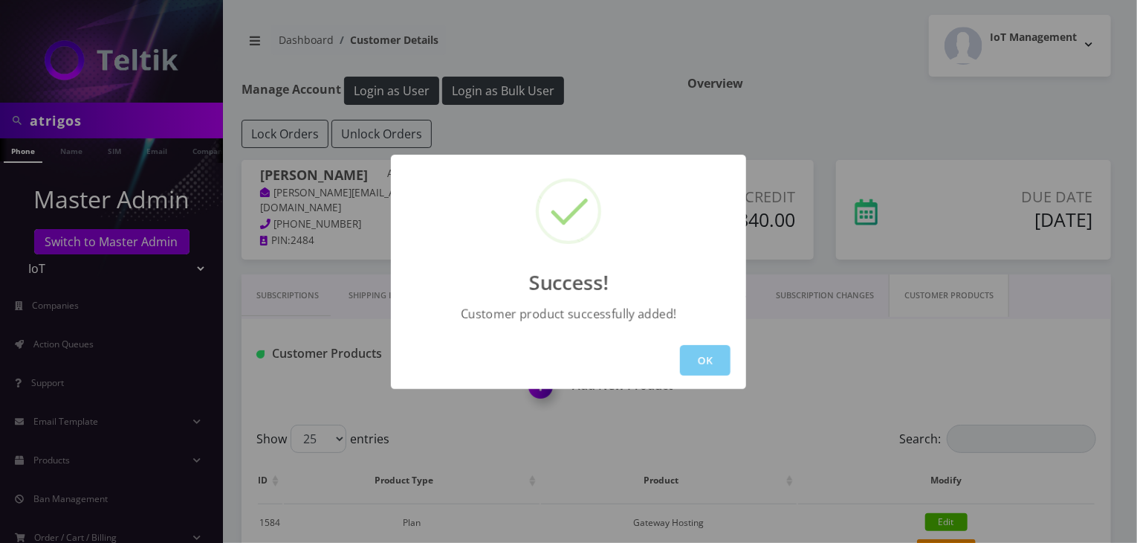
click at [699, 363] on button "OK" at bounding box center [705, 360] width 51 height 30
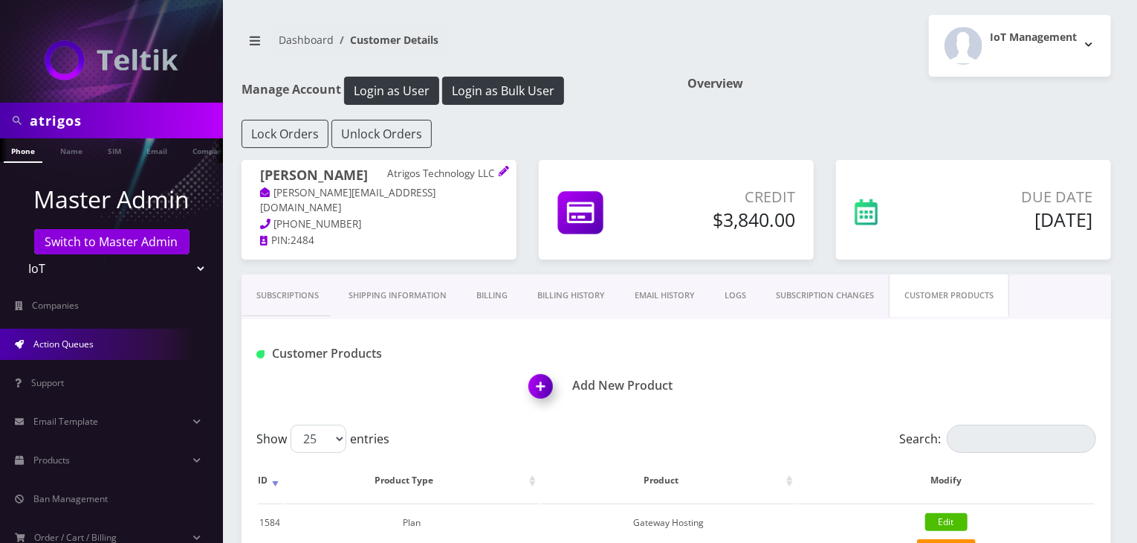
click at [57, 357] on link "Action Queues" at bounding box center [111, 343] width 223 height 31
